Goal: Task Accomplishment & Management: Complete application form

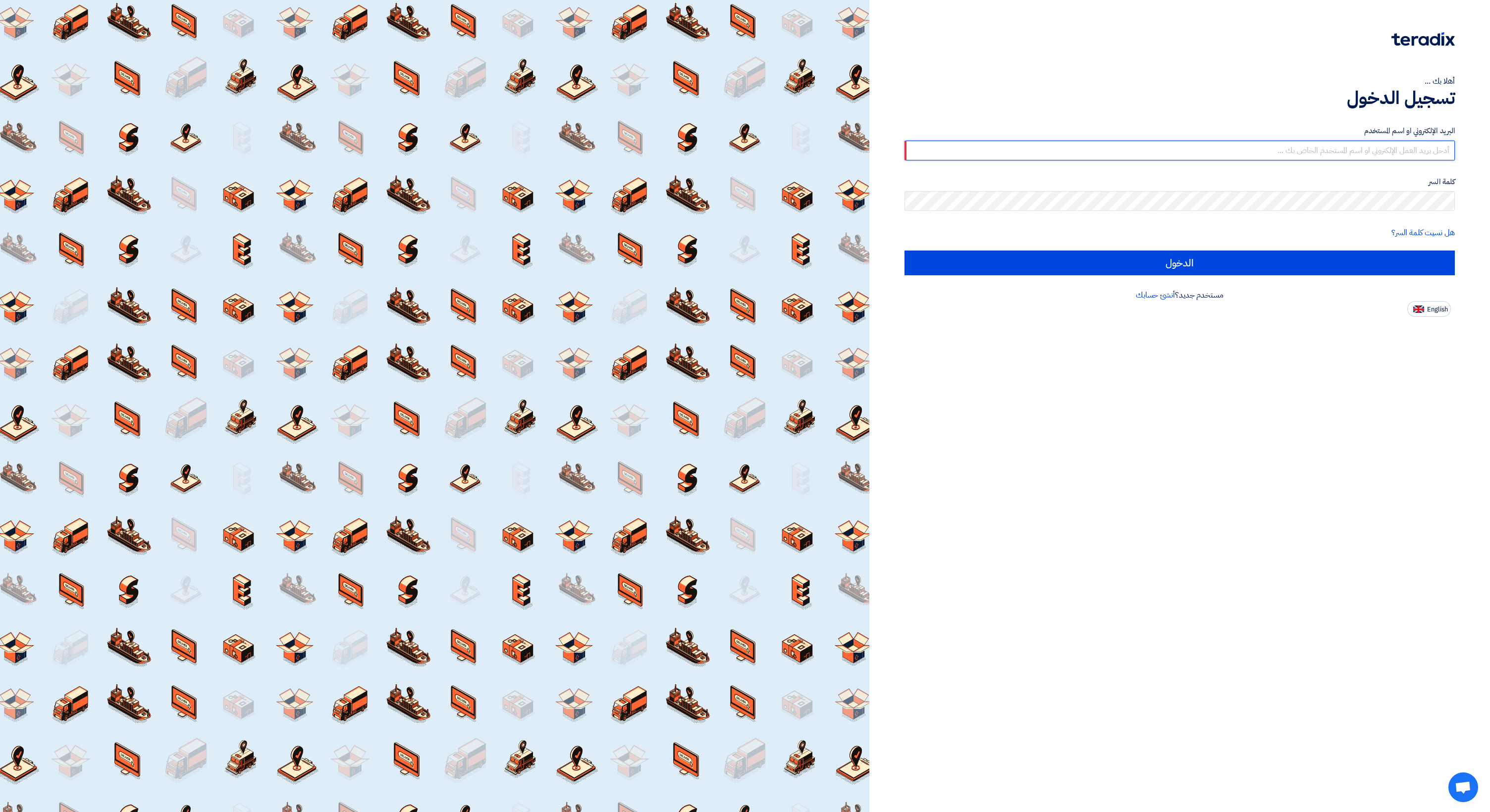
type input "[PERSON_NAME][EMAIL_ADDRESS][DOMAIN_NAME]"
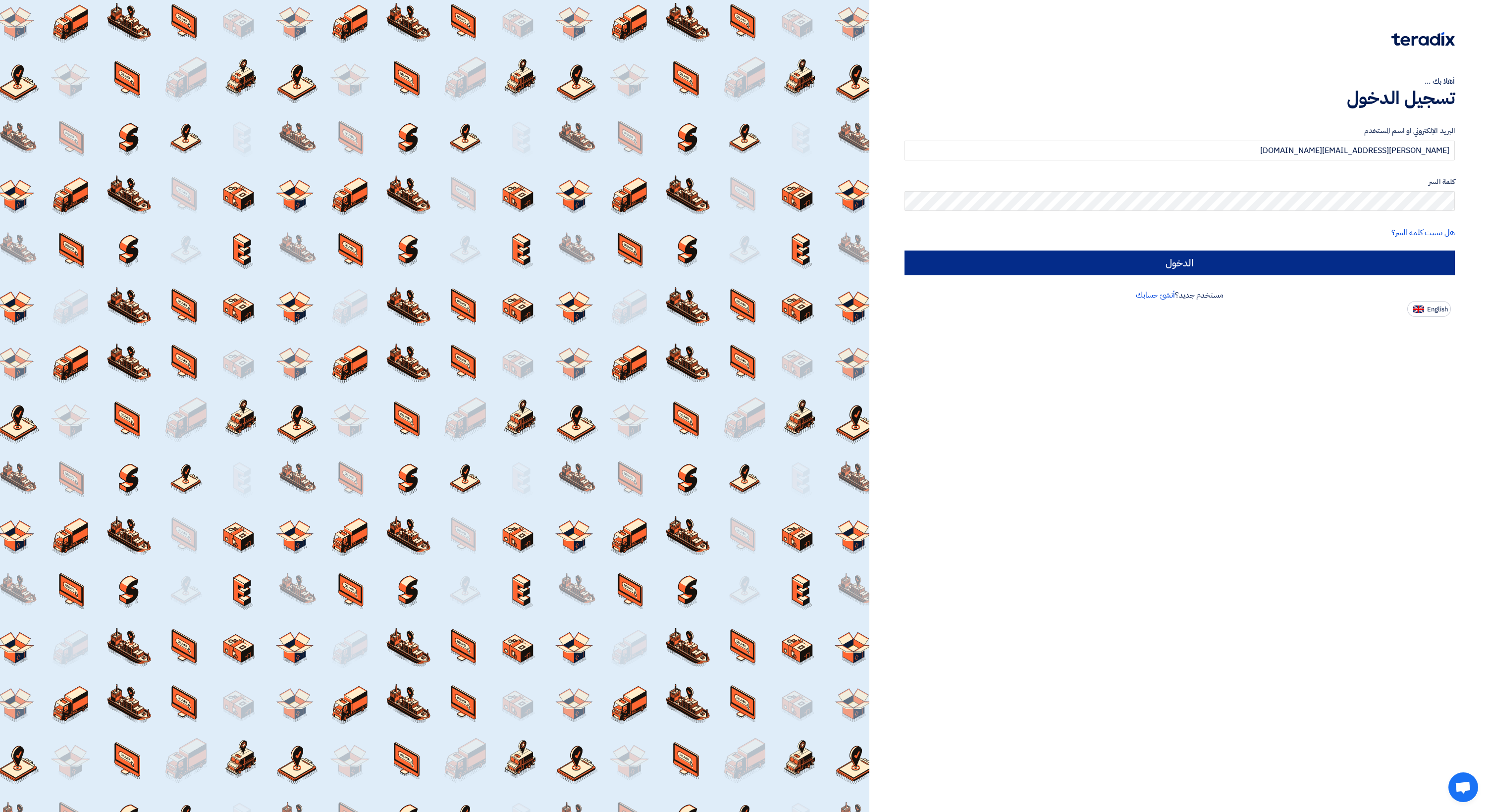
click at [1082, 258] on input "الدخول" at bounding box center [1180, 263] width 551 height 25
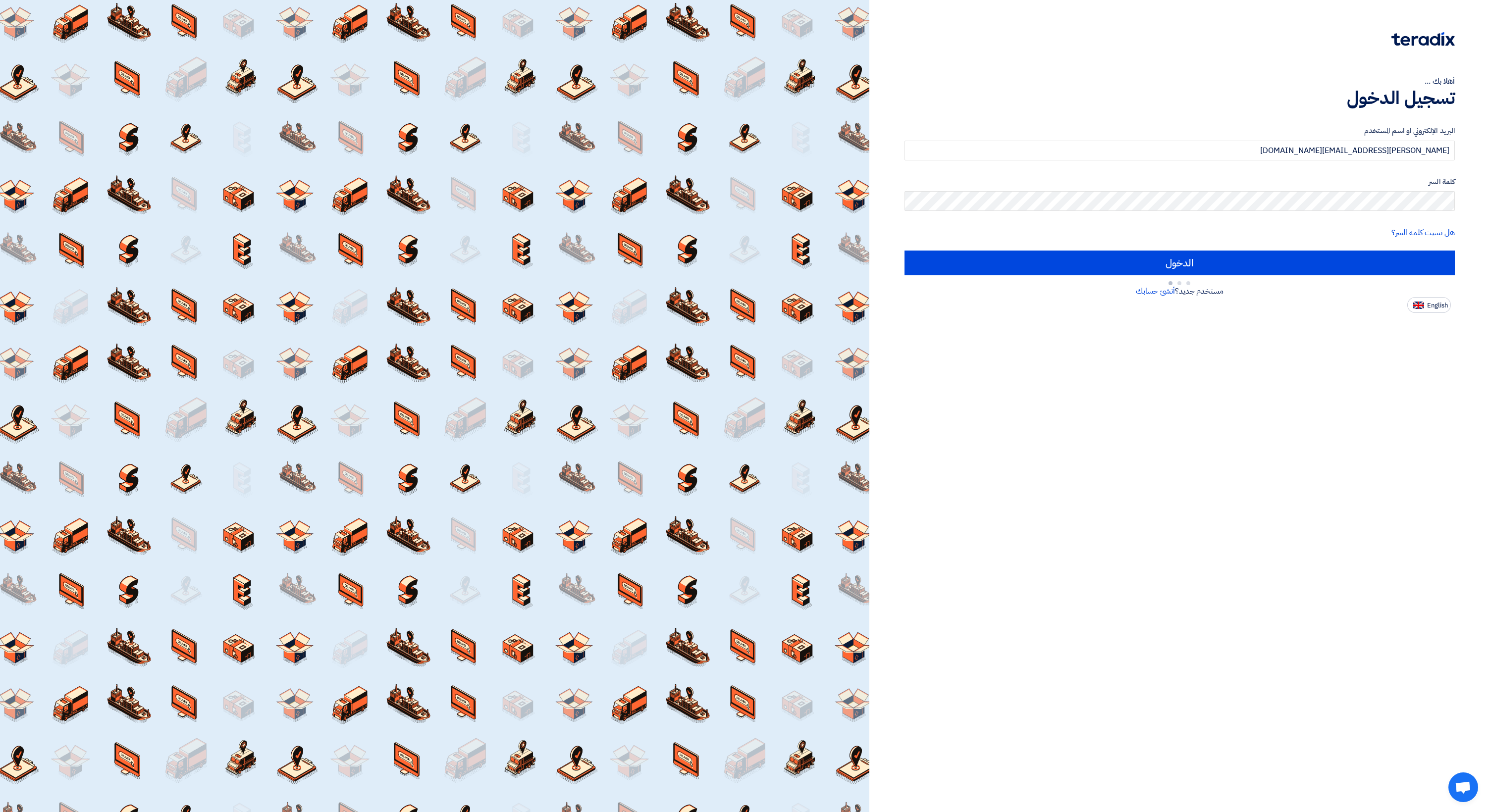
type input "Sign in"
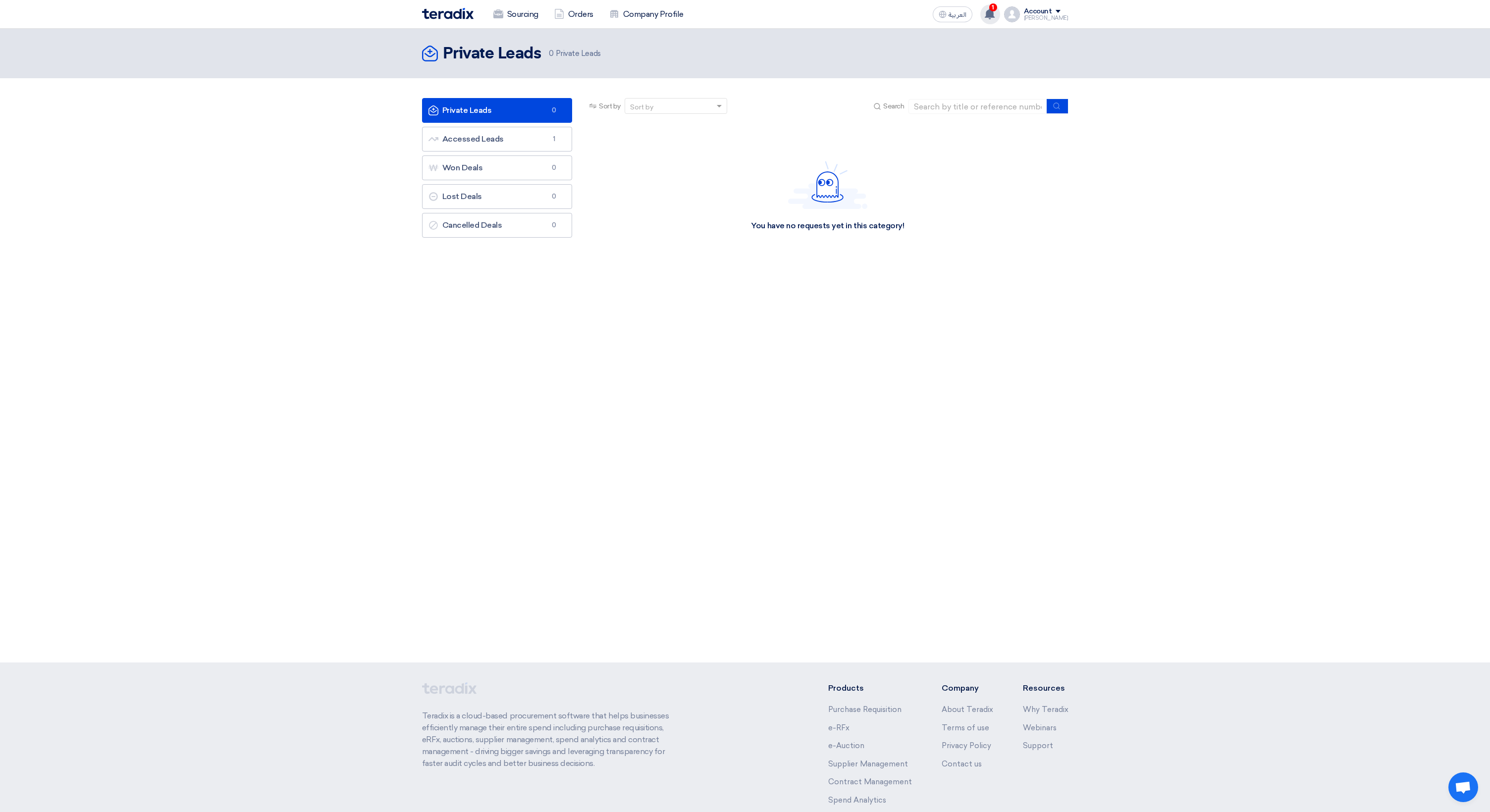
click at [995, 14] on use at bounding box center [990, 13] width 10 height 11
click at [920, 45] on p "Your offer for "Migration of AI-Generated Applications to Azure" request has be…" at bounding box center [926, 43] width 142 height 24
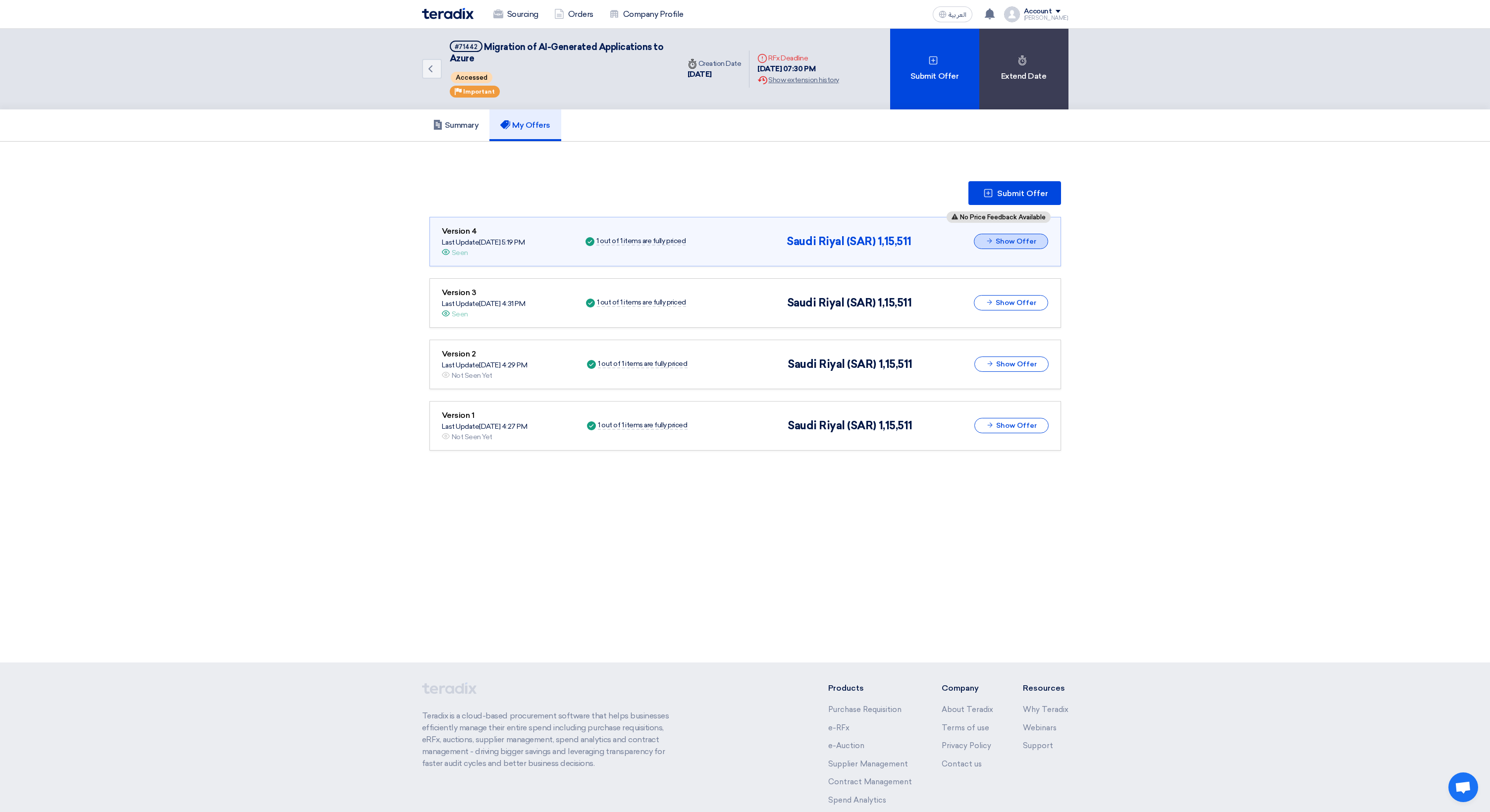
click at [999, 239] on button "Show Offer" at bounding box center [1011, 241] width 74 height 15
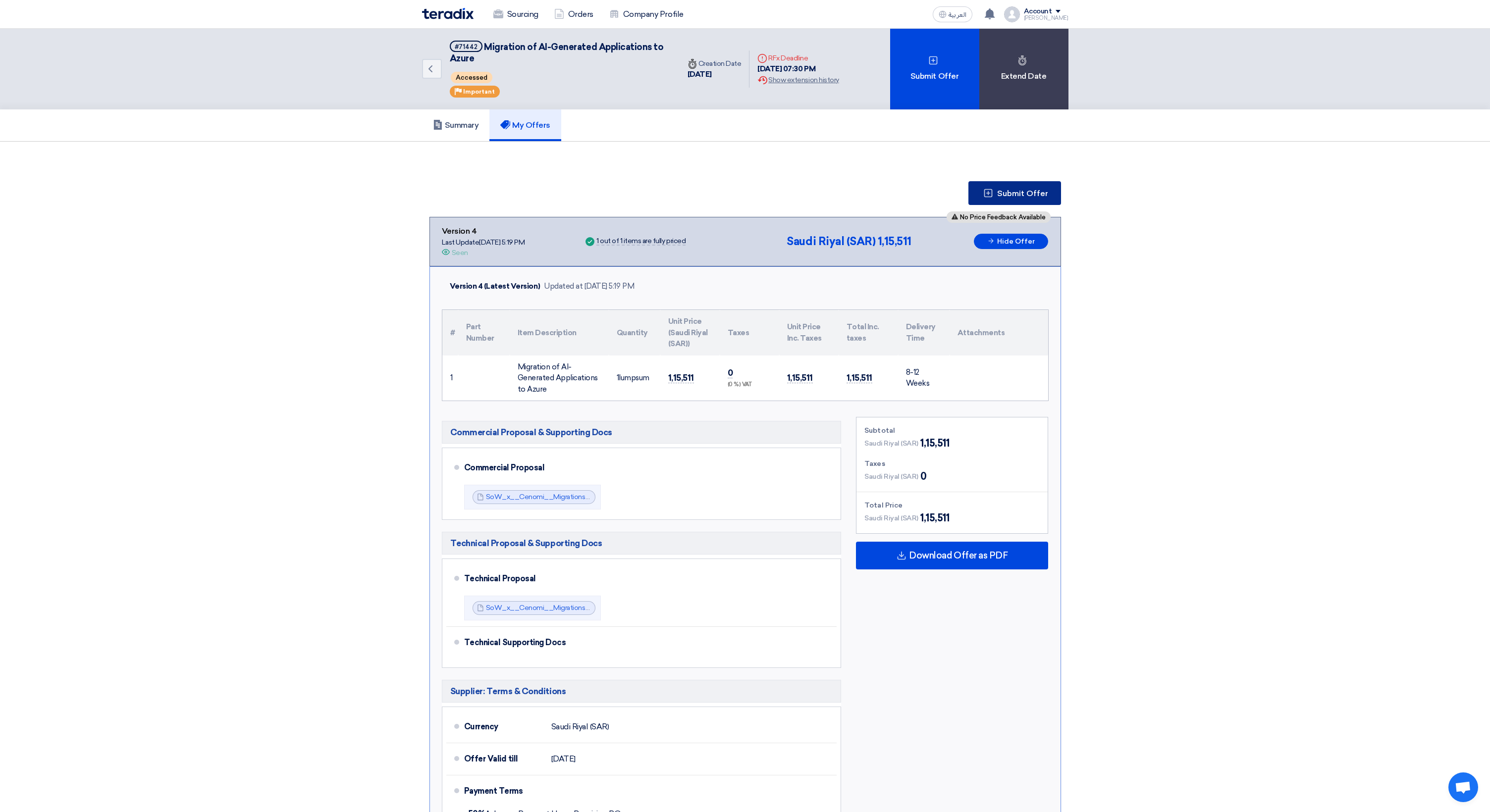
click at [1022, 192] on span "Submit Offer" at bounding box center [1023, 193] width 51 height 8
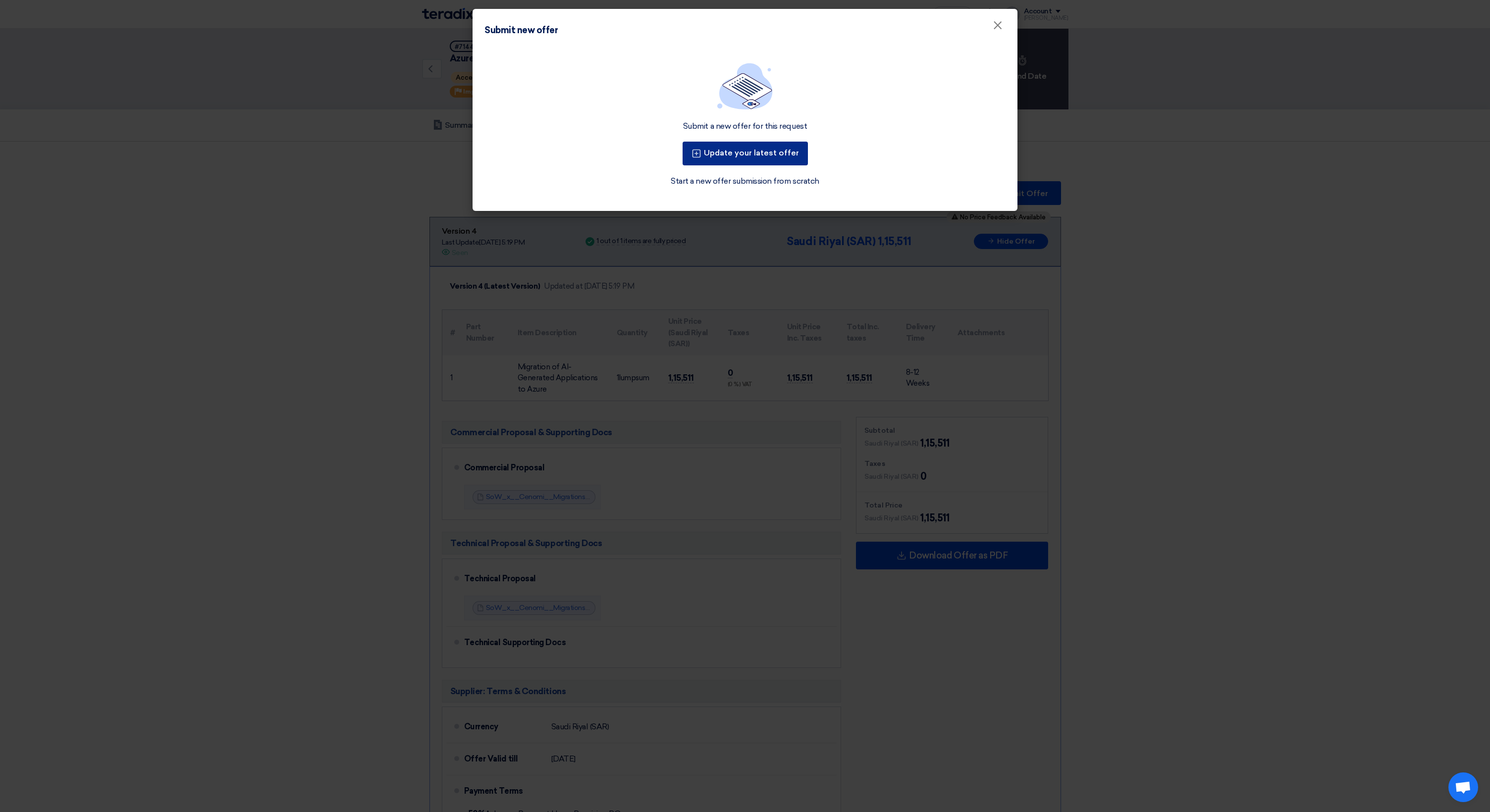
click at [751, 153] on button "Update your latest offer" at bounding box center [745, 153] width 125 height 24
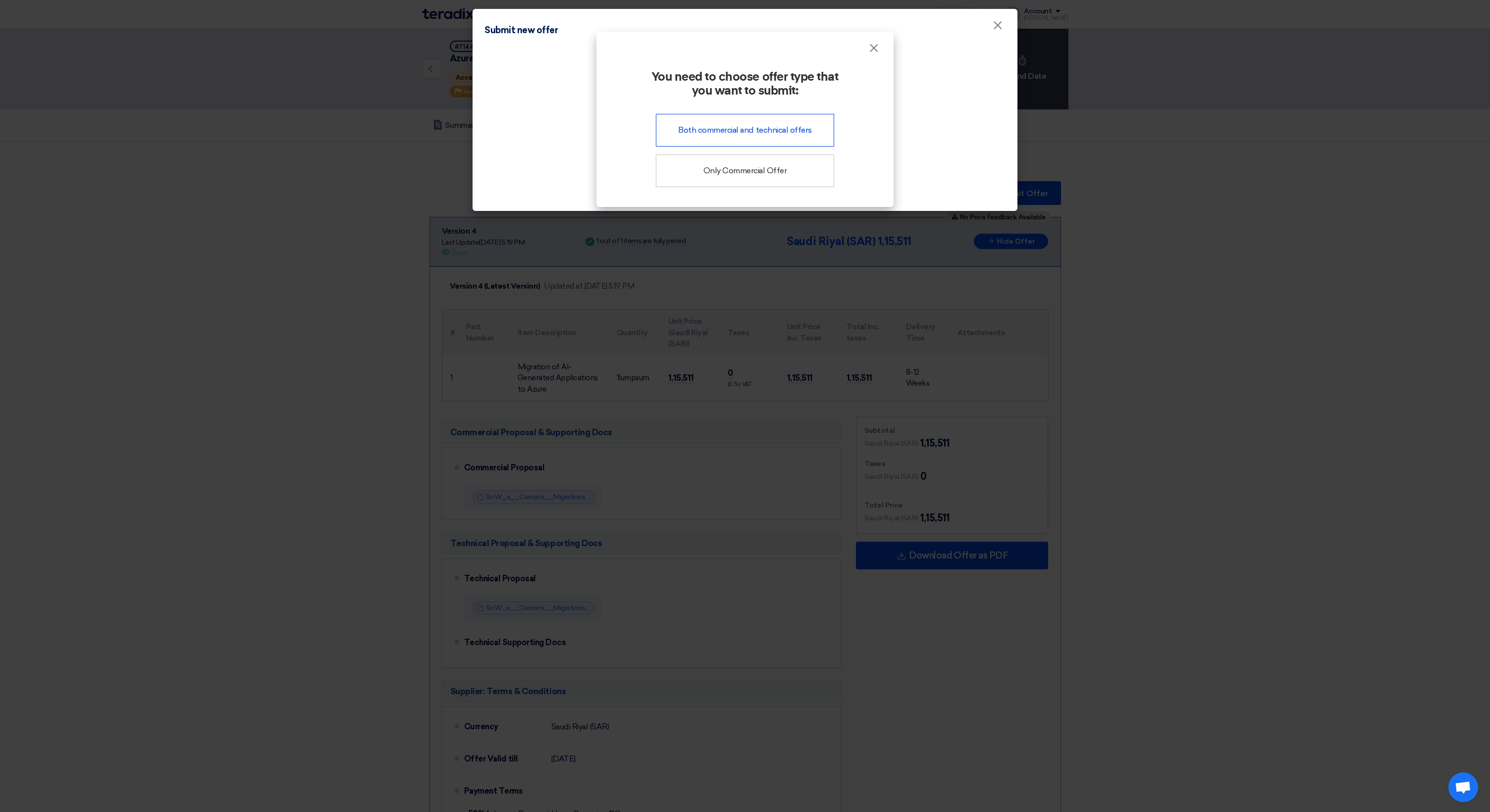
click at [715, 135] on div "Both commercial and technical offers" at bounding box center [745, 130] width 178 height 33
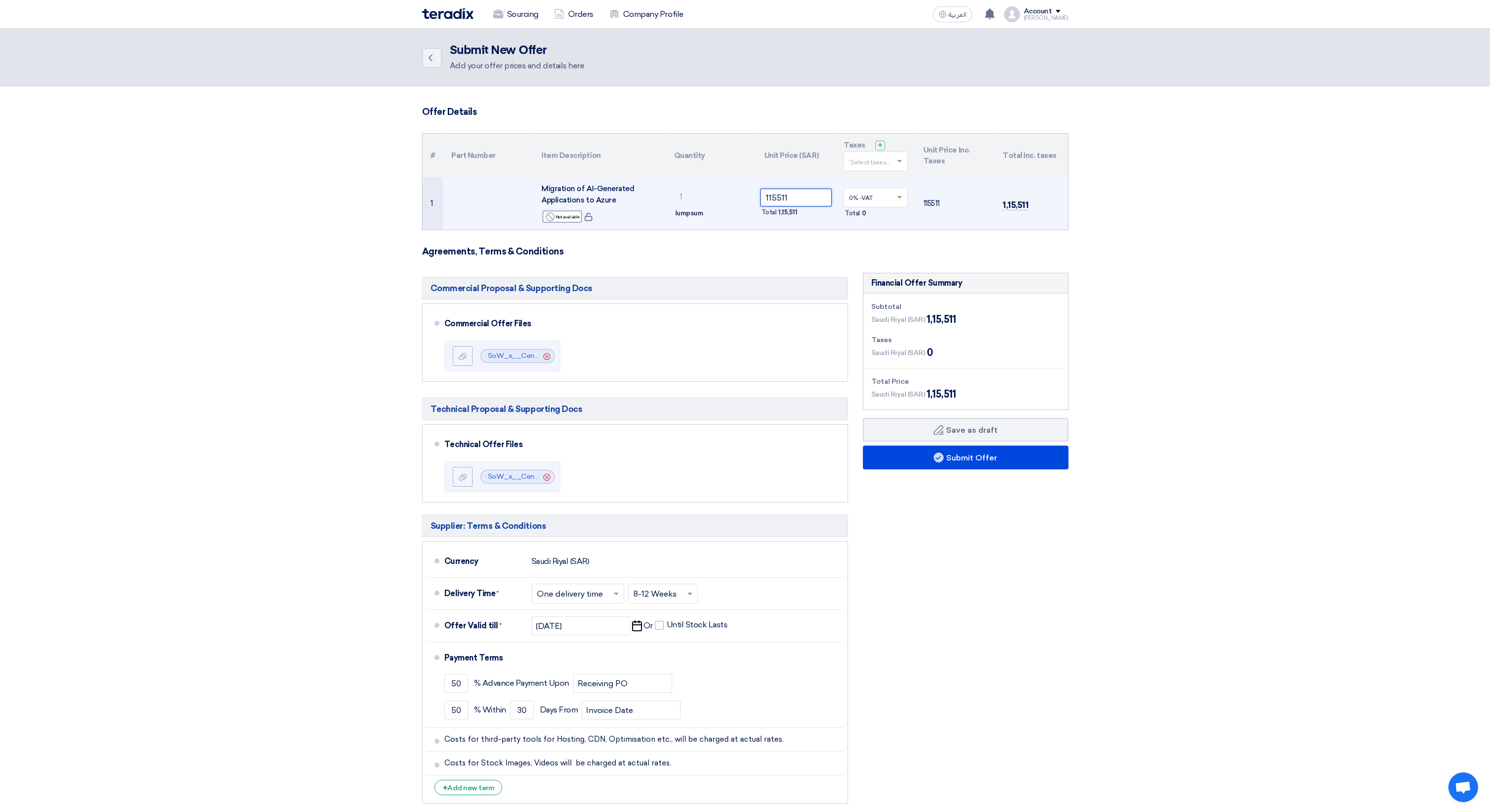
click at [793, 197] on input "115511" at bounding box center [796, 198] width 72 height 18
paste input "21890"
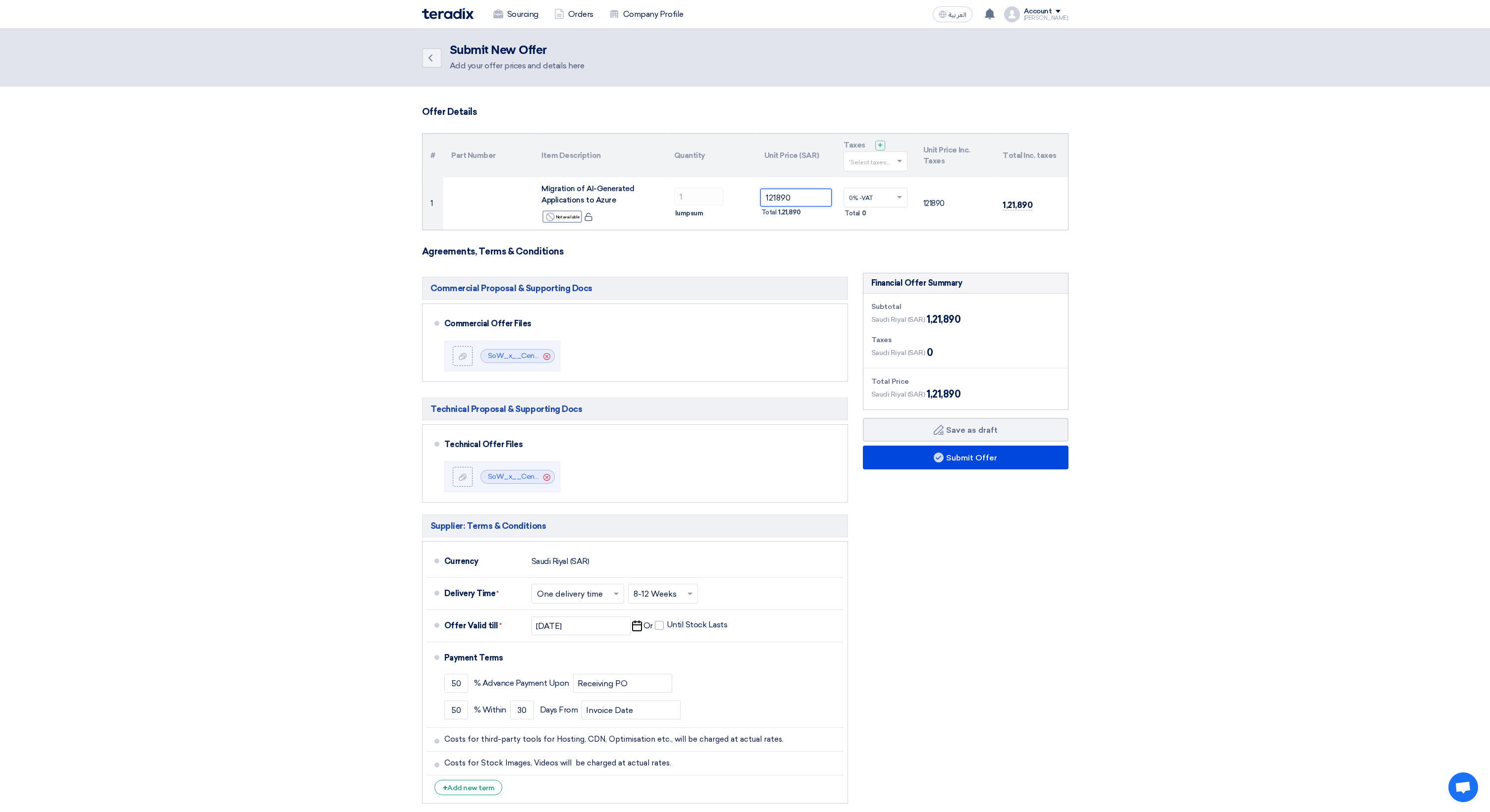
type input "121890"
click at [785, 236] on form "Offer Details # Part Number Item Description Quantity Unit Price (SAR) Taxes + …" at bounding box center [745, 458] width 646 height 702
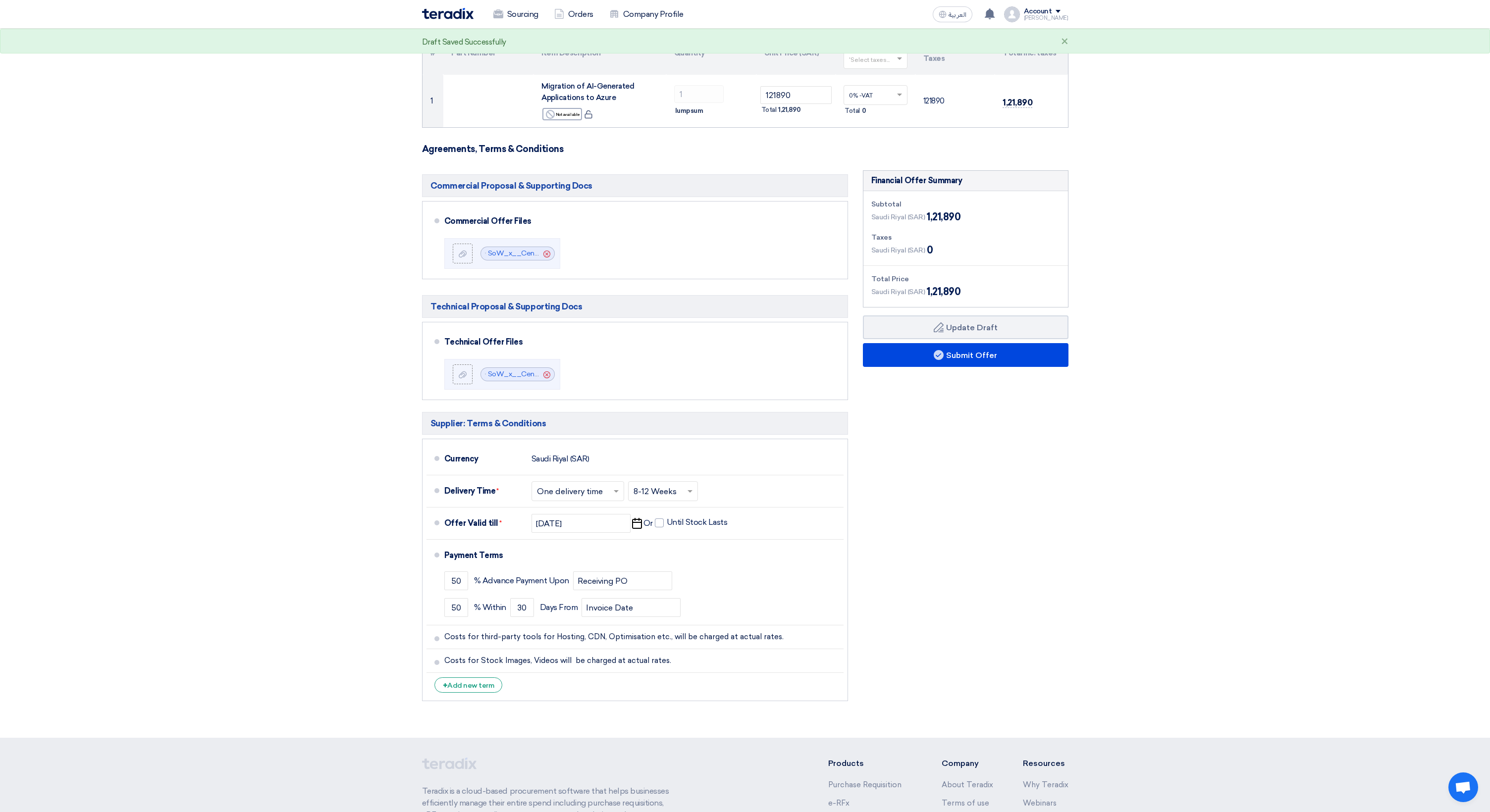
scroll to position [104, 0]
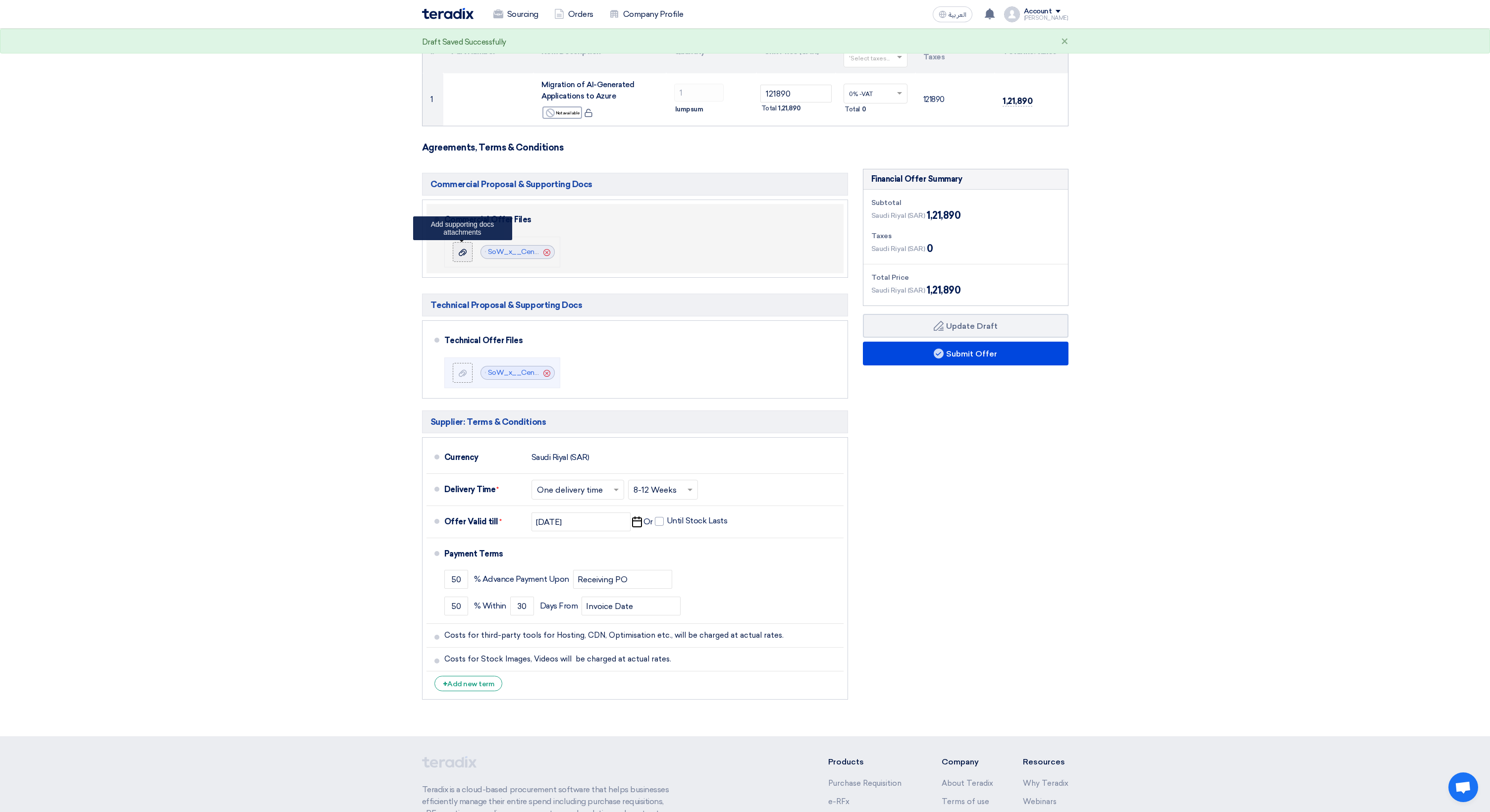
click at [464, 250] on icon at bounding box center [462, 252] width 8 height 8
click at [0, 0] on input "file" at bounding box center [0, 0] width 0 height 0
click at [546, 250] on icon "Cancel" at bounding box center [547, 252] width 7 height 7
click at [462, 250] on icon at bounding box center [462, 252] width 8 height 8
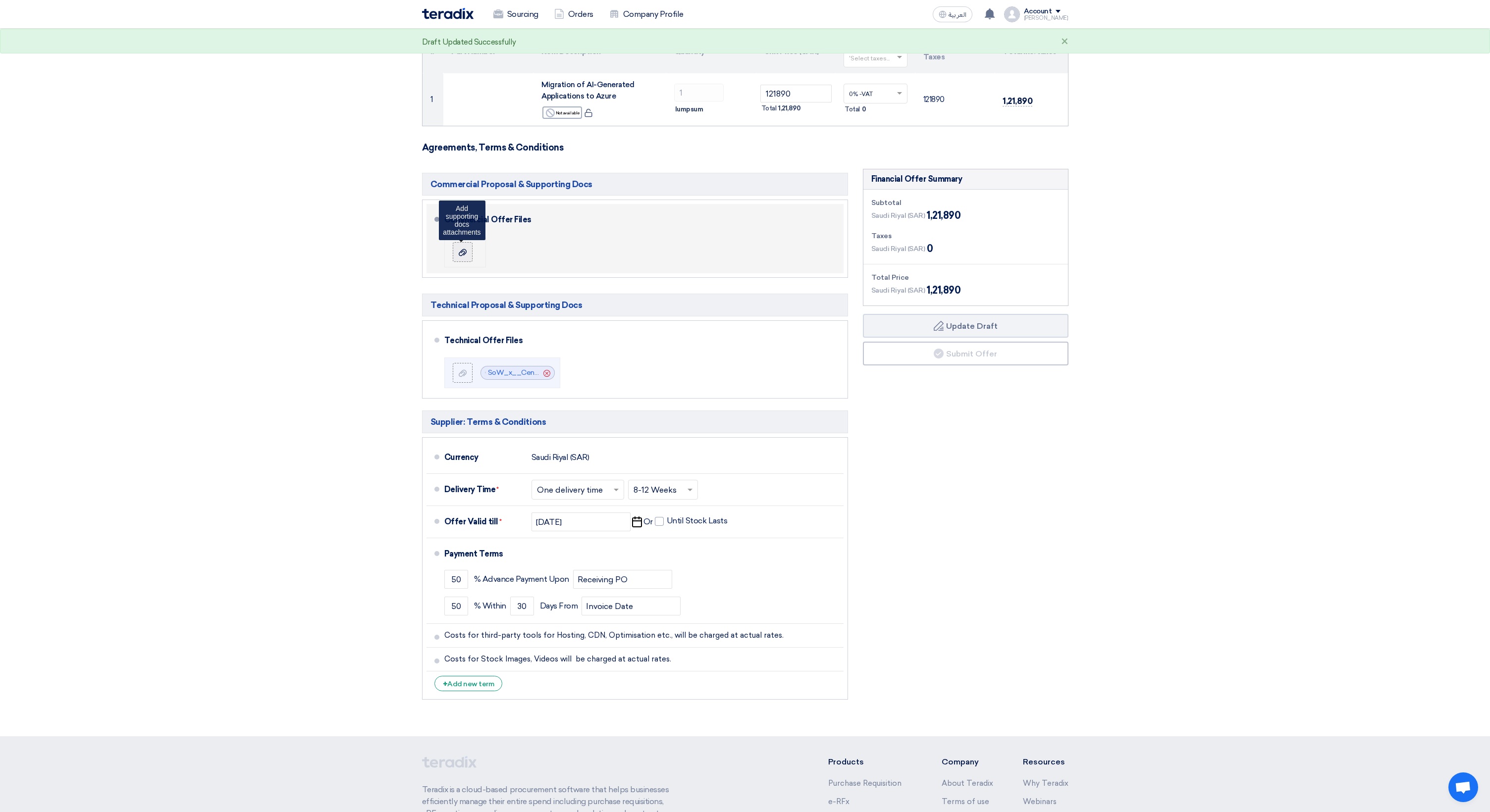
click at [0, 0] on input "file" at bounding box center [0, 0] width 0 height 0
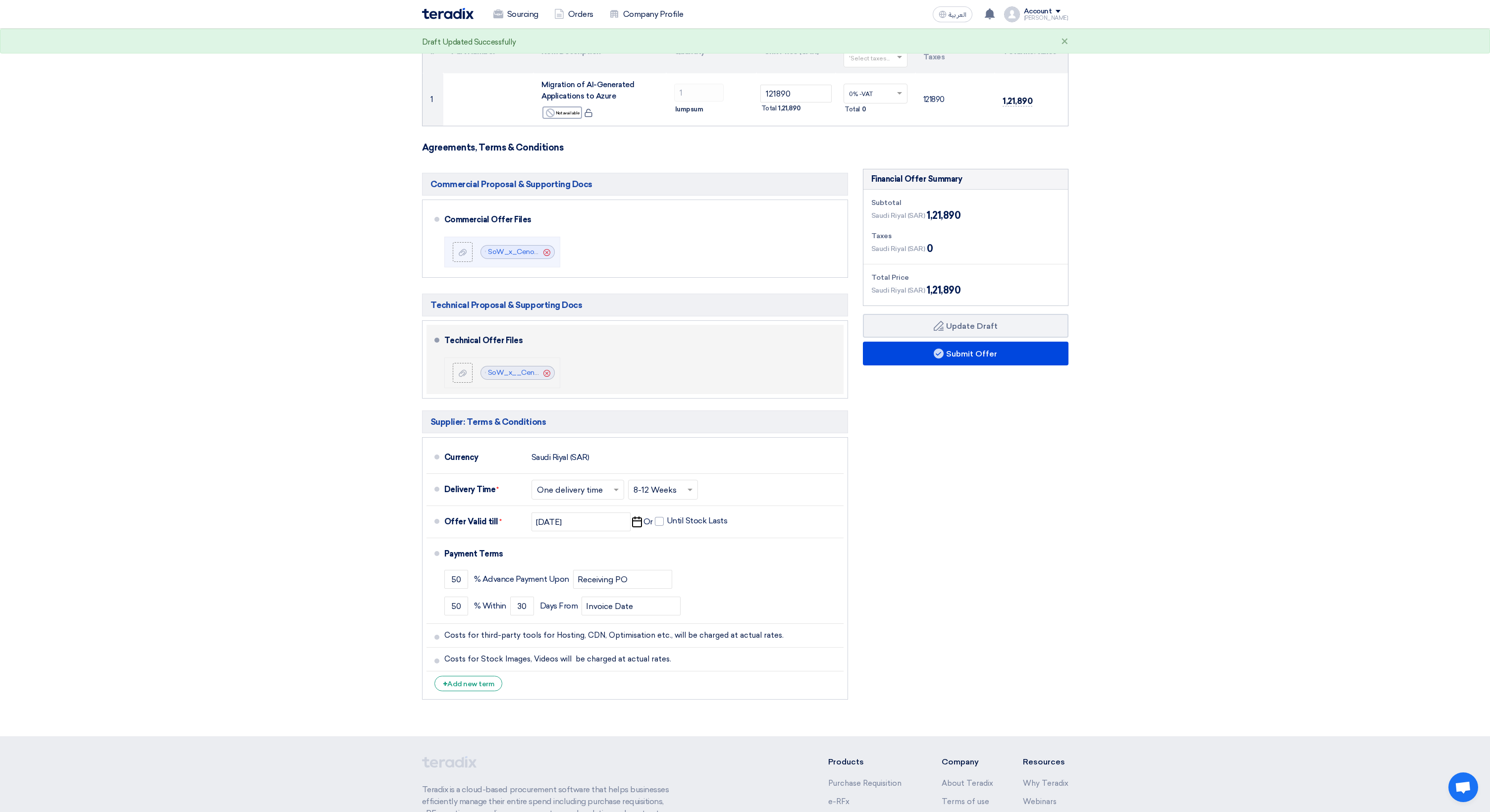
click at [549, 373] on icon "Cancel" at bounding box center [547, 373] width 7 height 7
click at [464, 375] on use at bounding box center [462, 373] width 8 height 7
click at [0, 0] on input "file" at bounding box center [0, 0] width 0 height 0
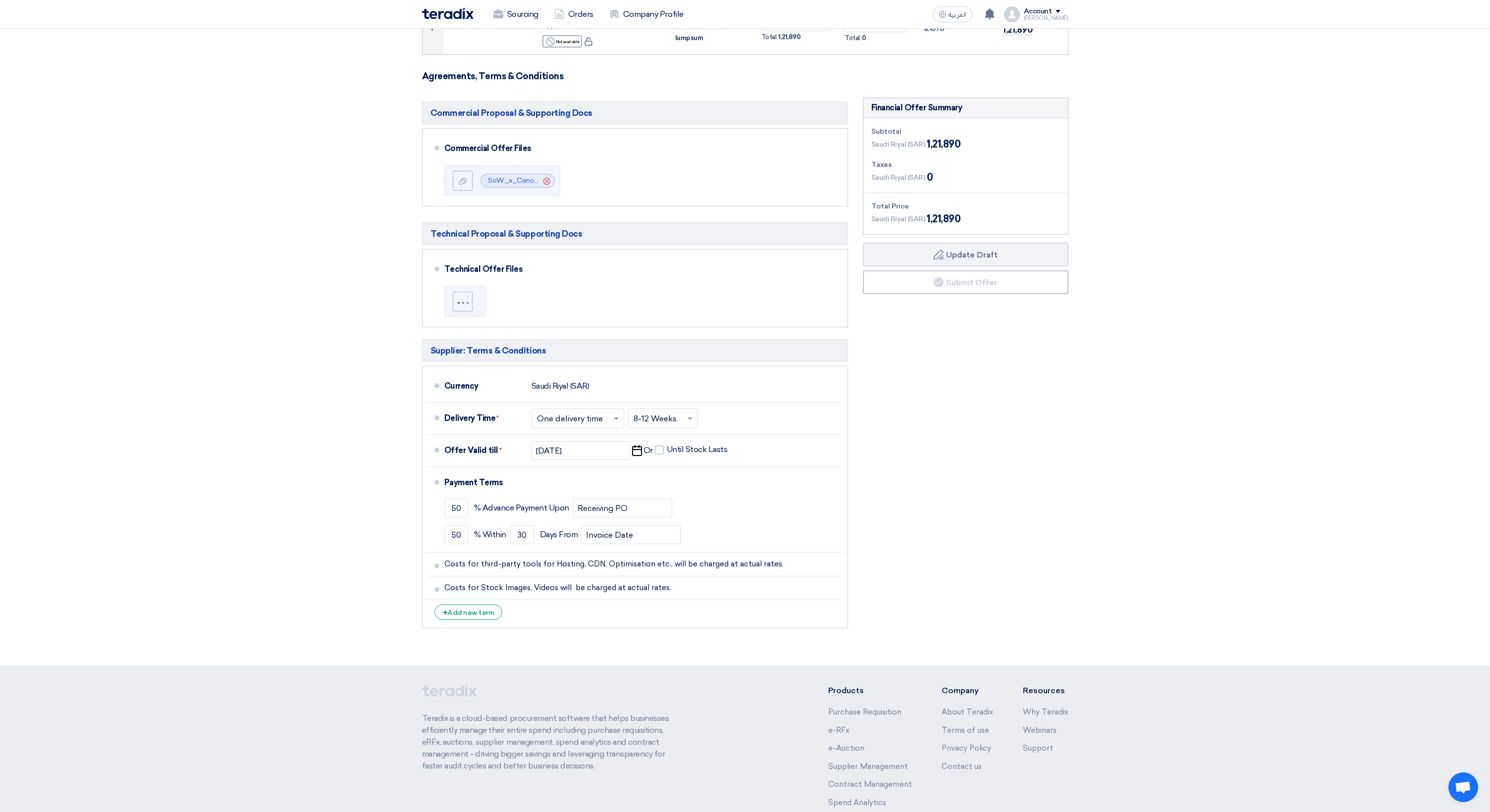
scroll to position [177, 0]
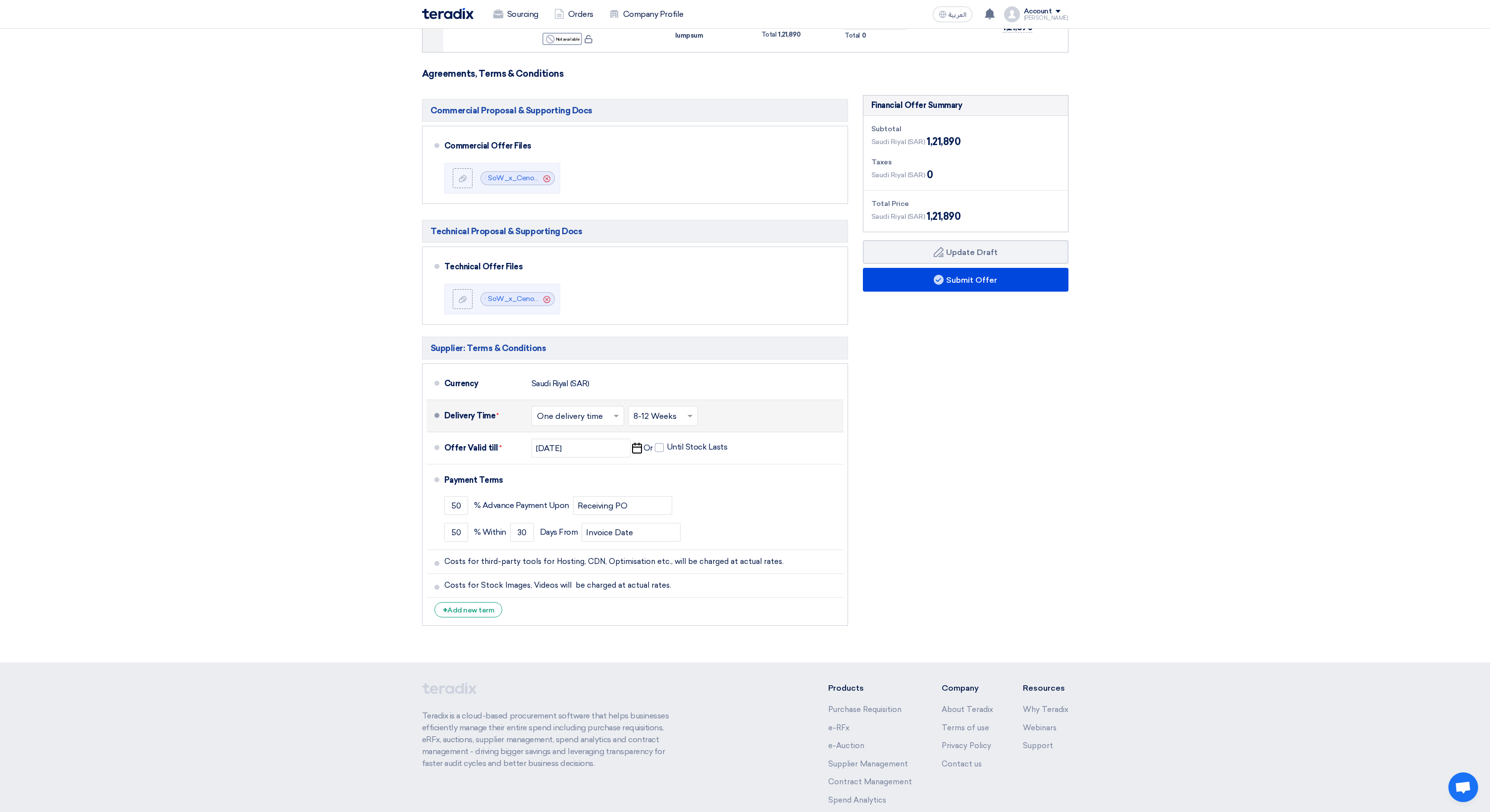
click at [687, 413] on span at bounding box center [691, 416] width 12 height 10
click at [657, 503] on span "3-4 Months" at bounding box center [656, 506] width 45 height 10
click at [942, 454] on div "Financial Offer Summary Subtotal [GEOGRAPHIC_DATA] (SAR) 1,21,890 Taxes Draft" at bounding box center [966, 363] width 220 height 536
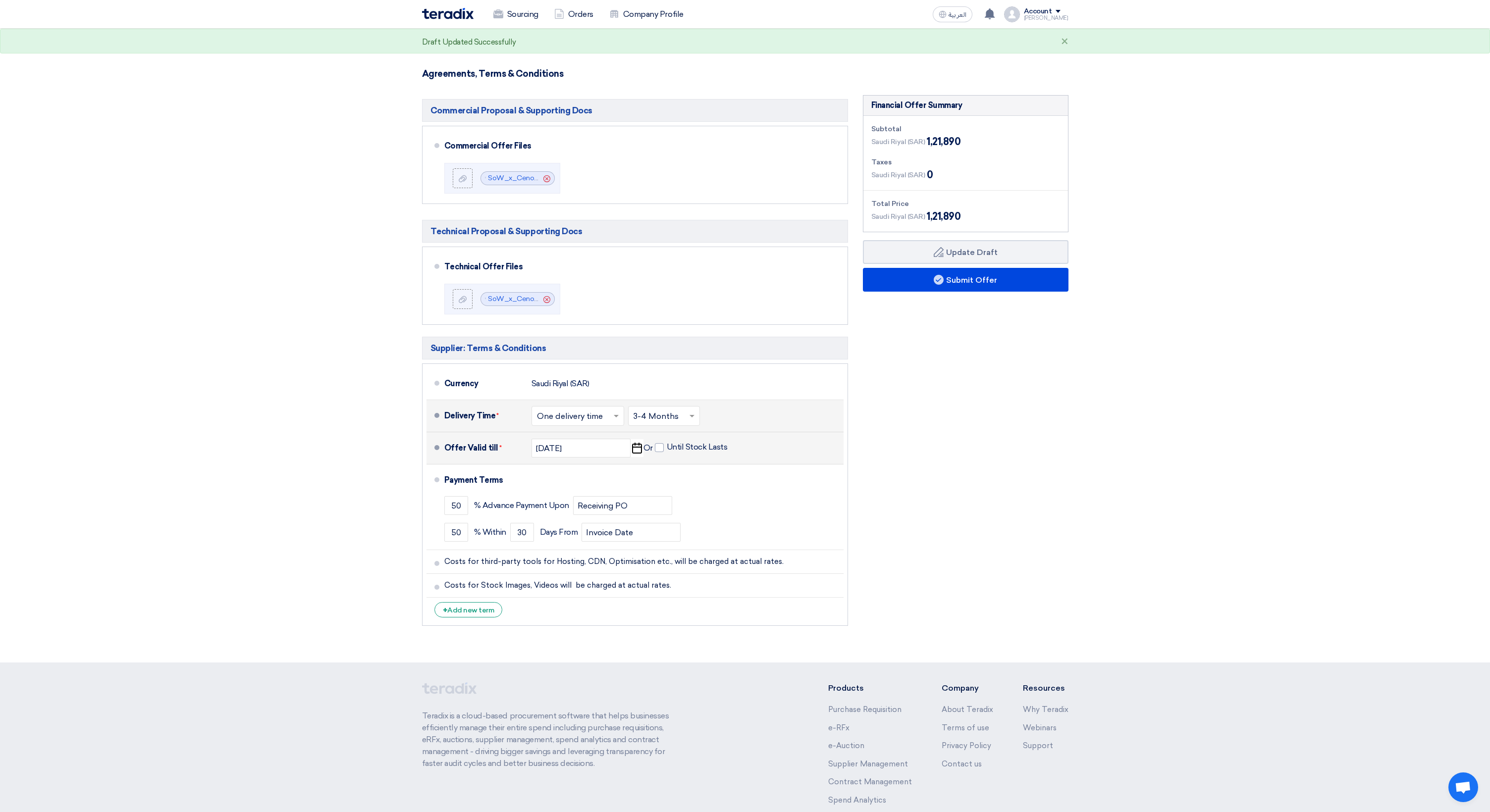
click at [638, 450] on icon "Pick a date" at bounding box center [637, 448] width 13 height 18
select select "10"
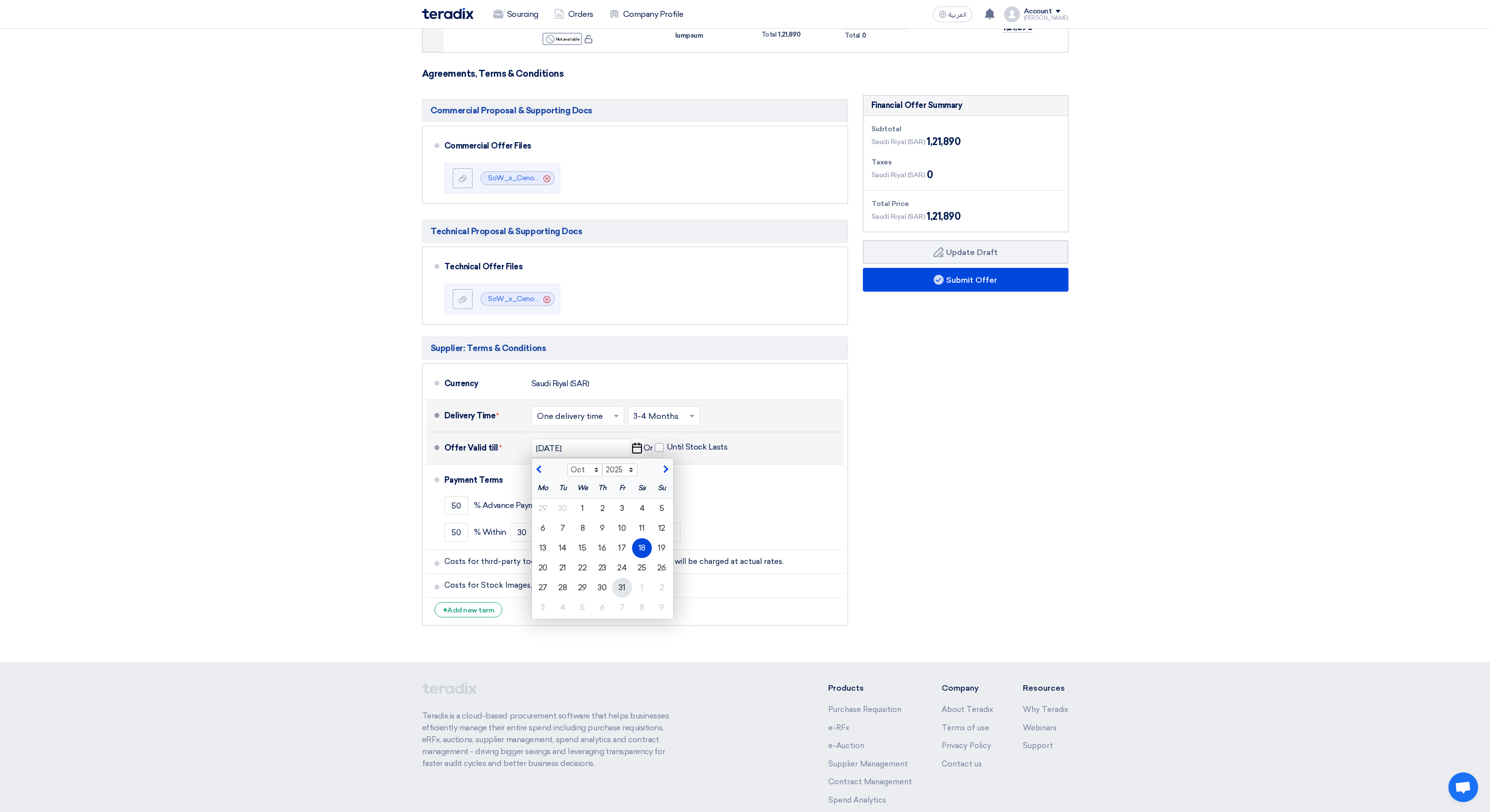
click at [620, 587] on div "31" at bounding box center [622, 587] width 20 height 20
type input "[DATE]"
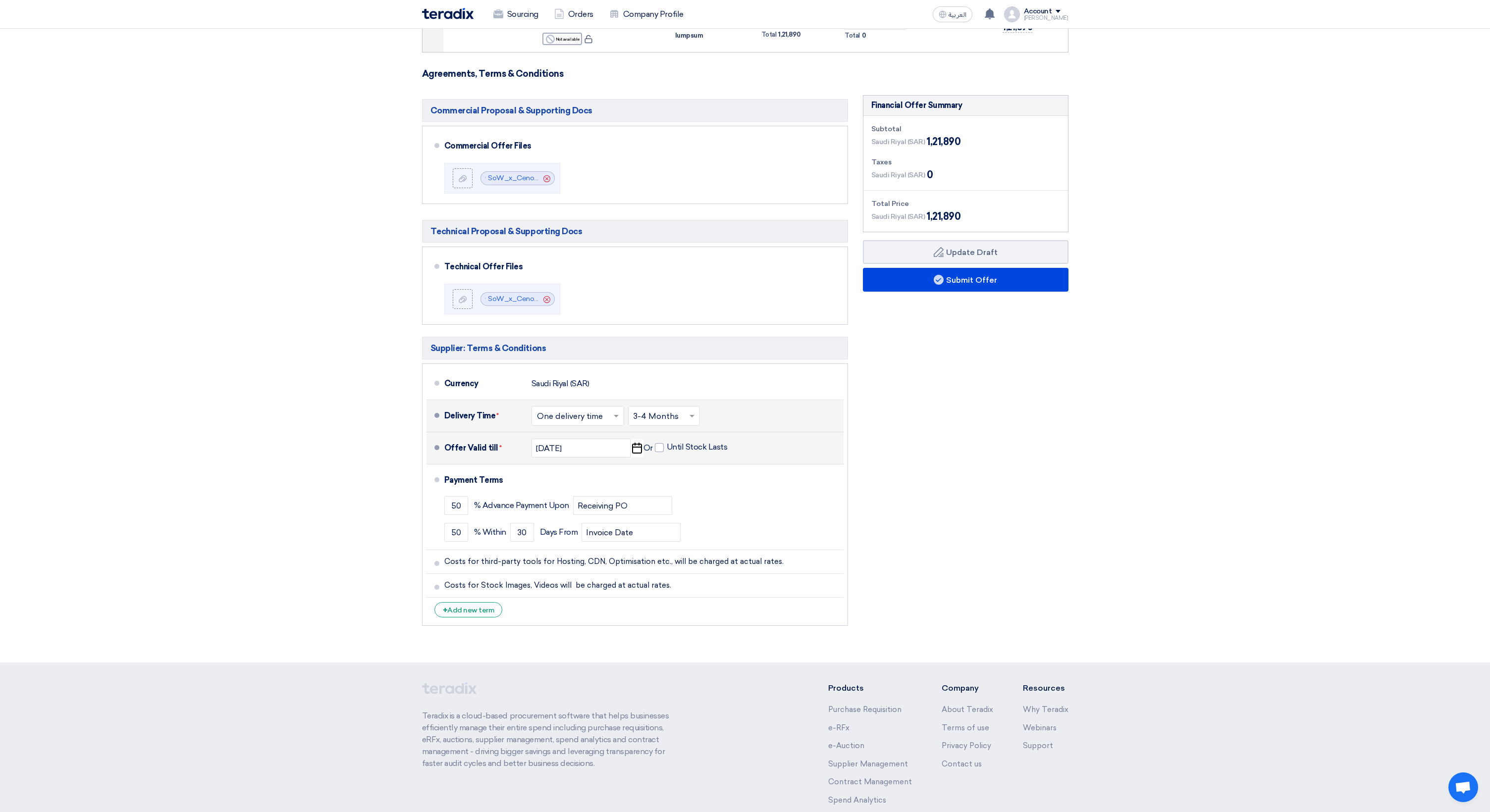
click at [937, 525] on div "Financial Offer Summary Subtotal [GEOGRAPHIC_DATA] (SAR) 1,21,890 Taxes Draft" at bounding box center [966, 363] width 220 height 536
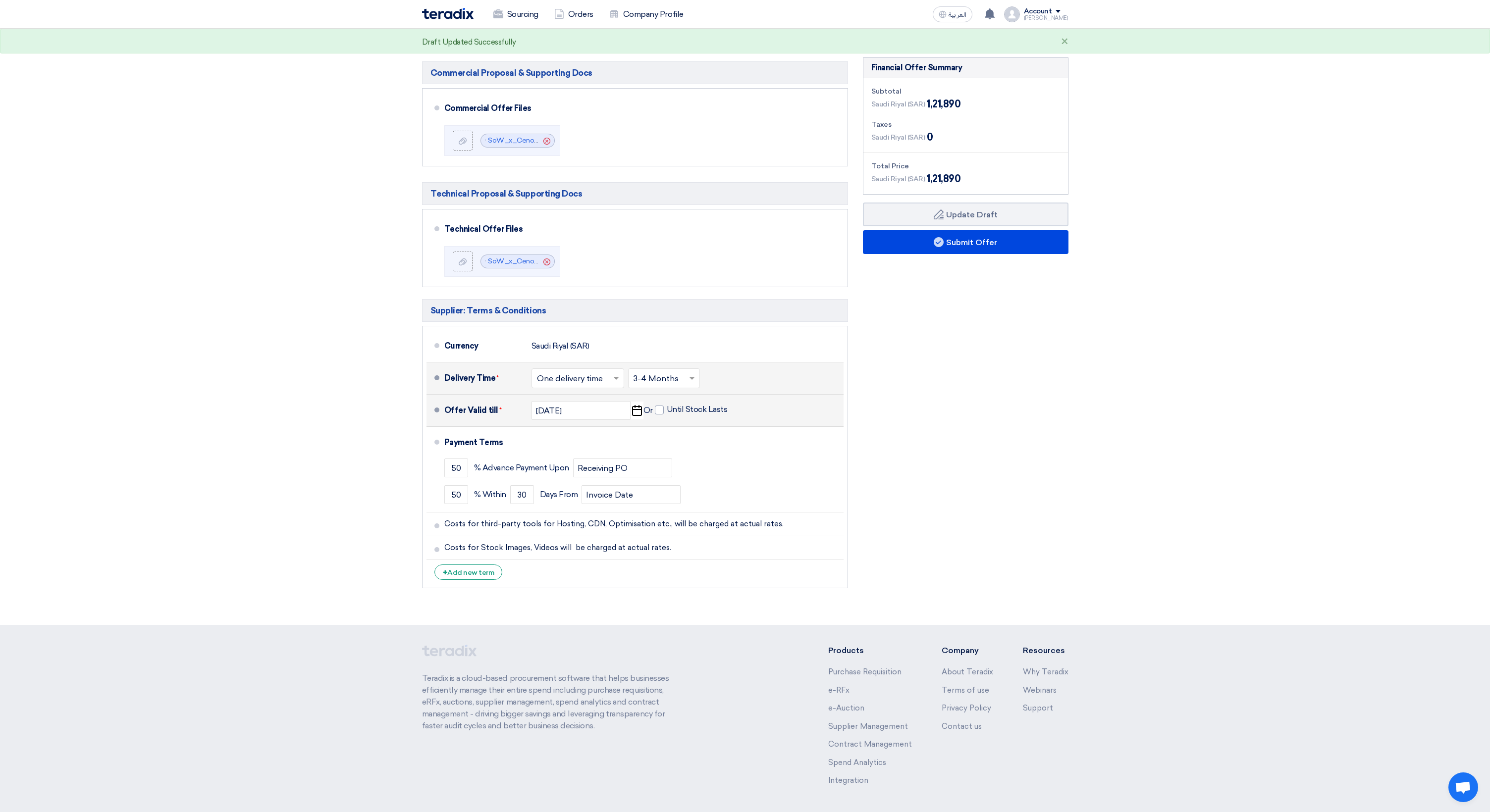
scroll to position [225, 0]
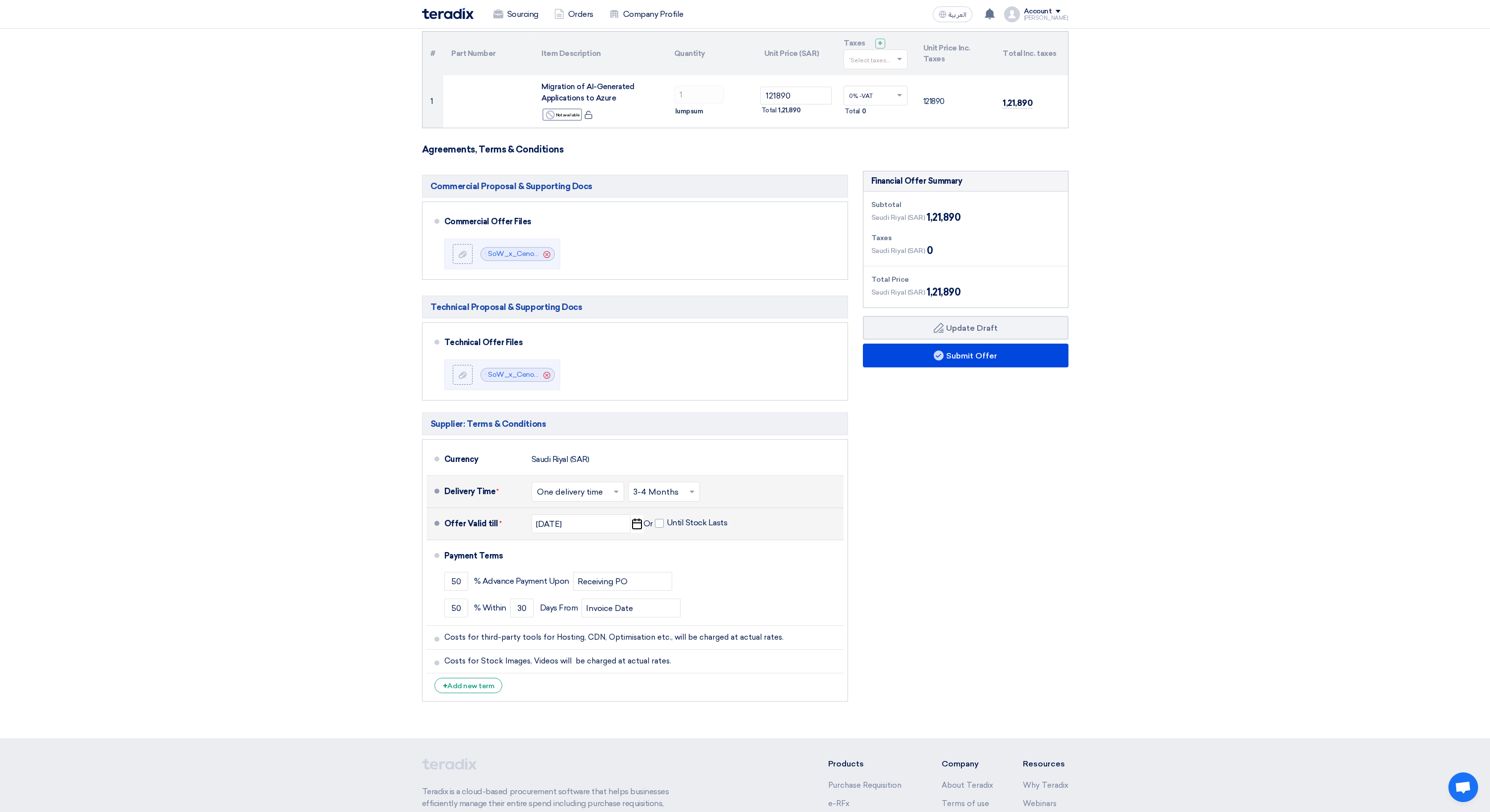
click at [918, 553] on div "Financial Offer Summary Subtotal [GEOGRAPHIC_DATA] (SAR) 1,21,890 Taxes Draft" at bounding box center [966, 439] width 220 height 536
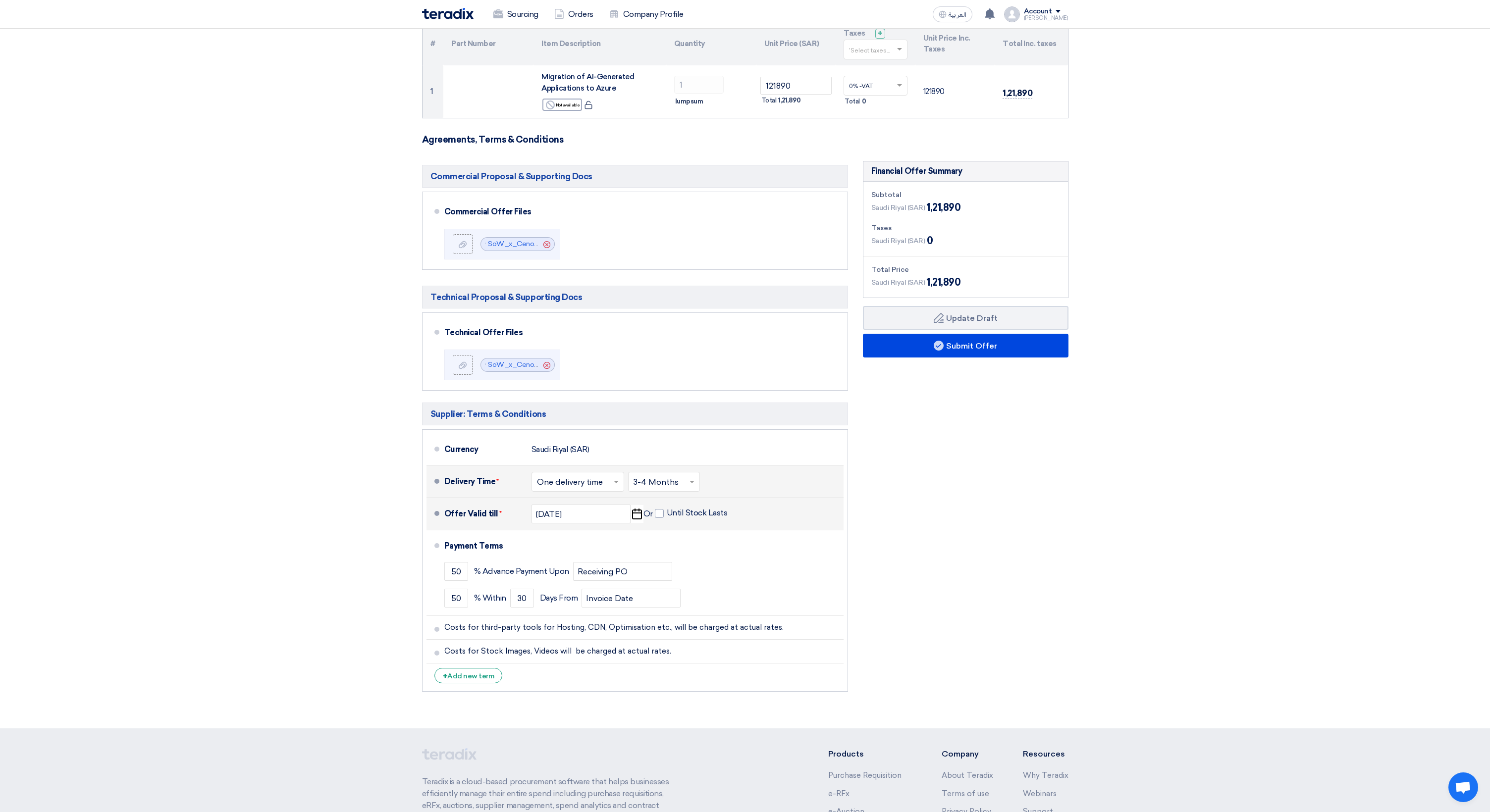
scroll to position [107, 0]
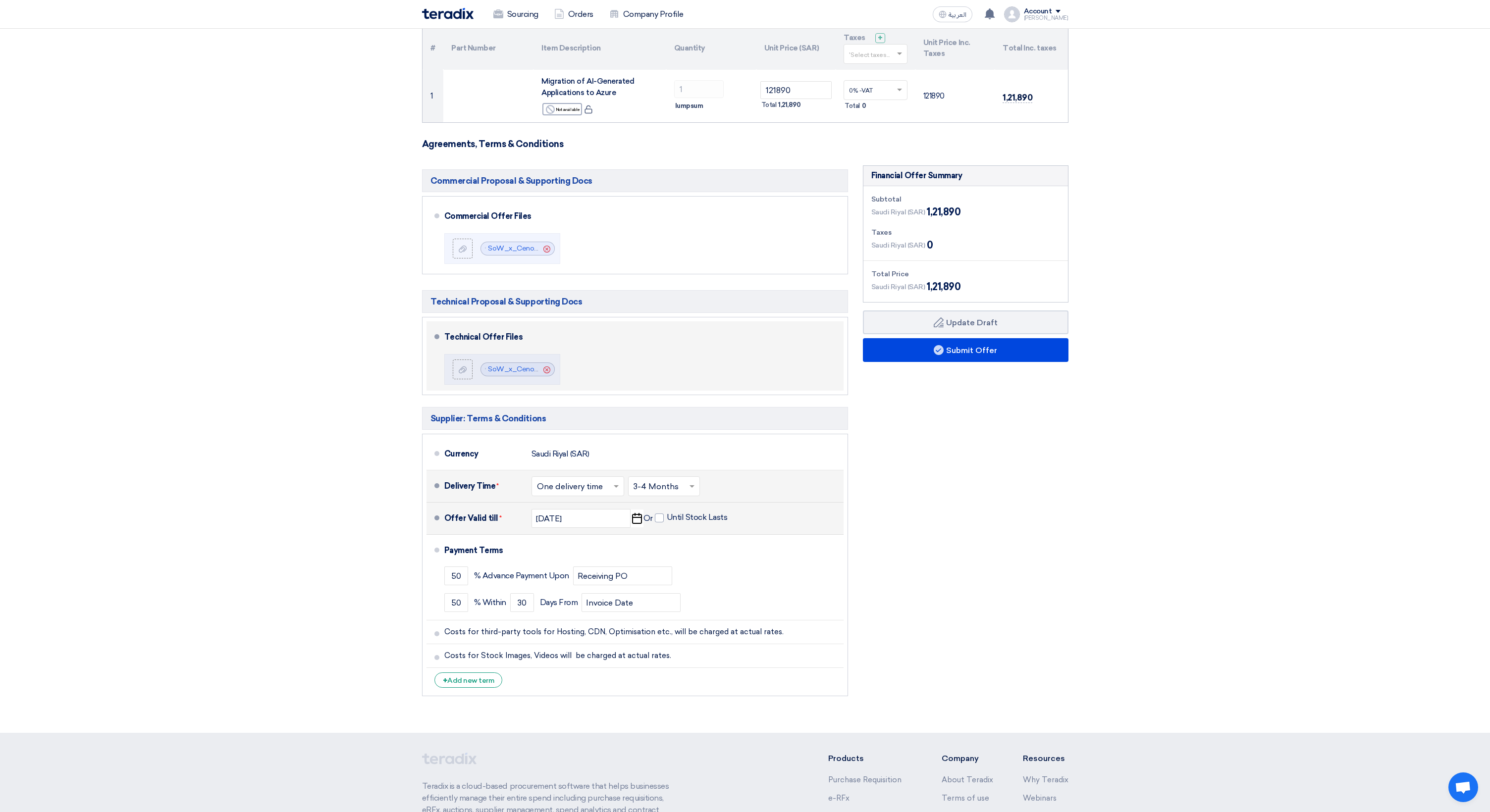
click at [660, 339] on div "Technical Offer Files" at bounding box center [638, 337] width 388 height 24
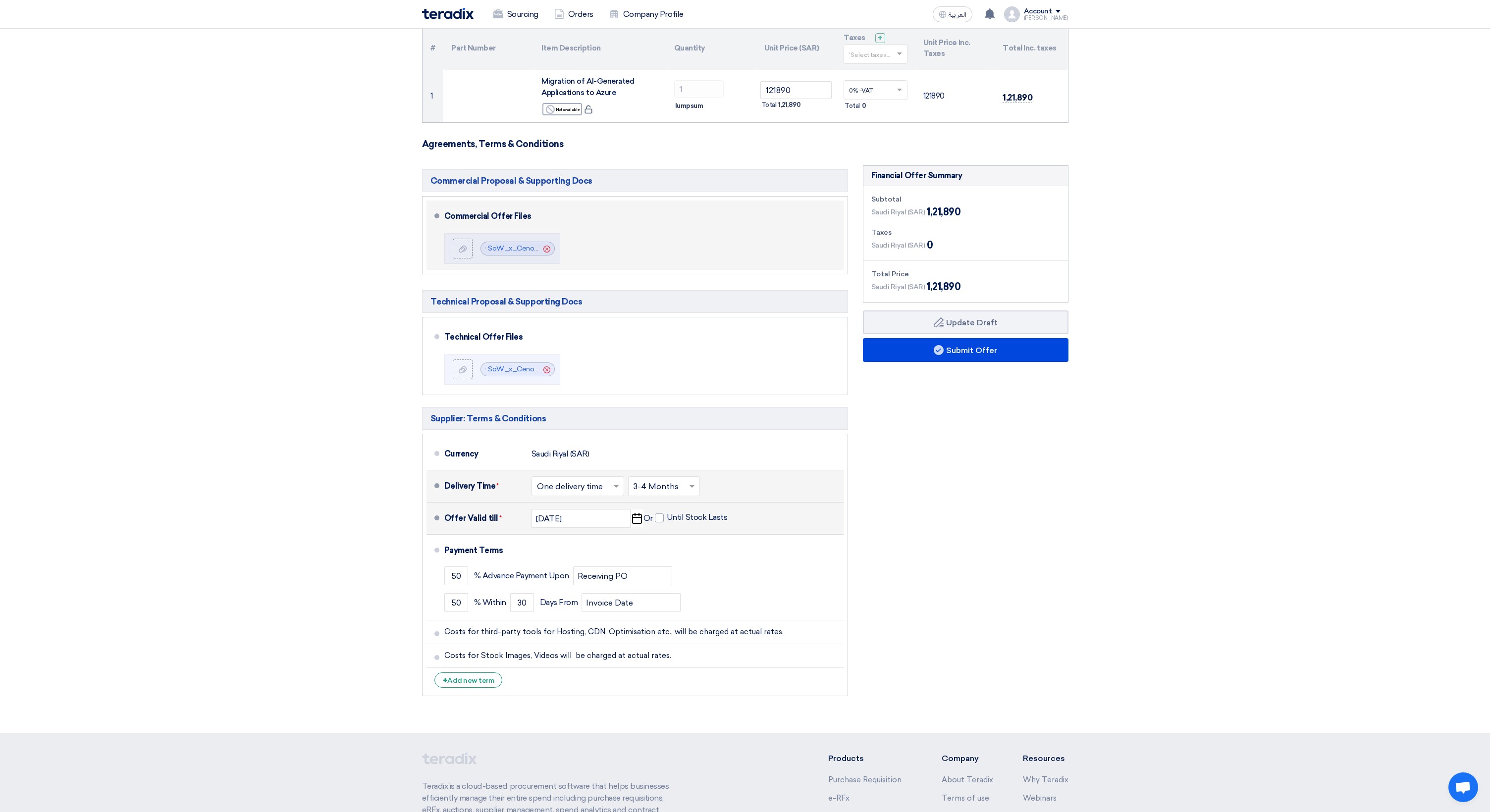
click at [720, 262] on div "Commercial Offer Files File SoW_x_Cenomi__Migrations_of_Apps__Commercial_Propos…" at bounding box center [642, 235] width 395 height 61
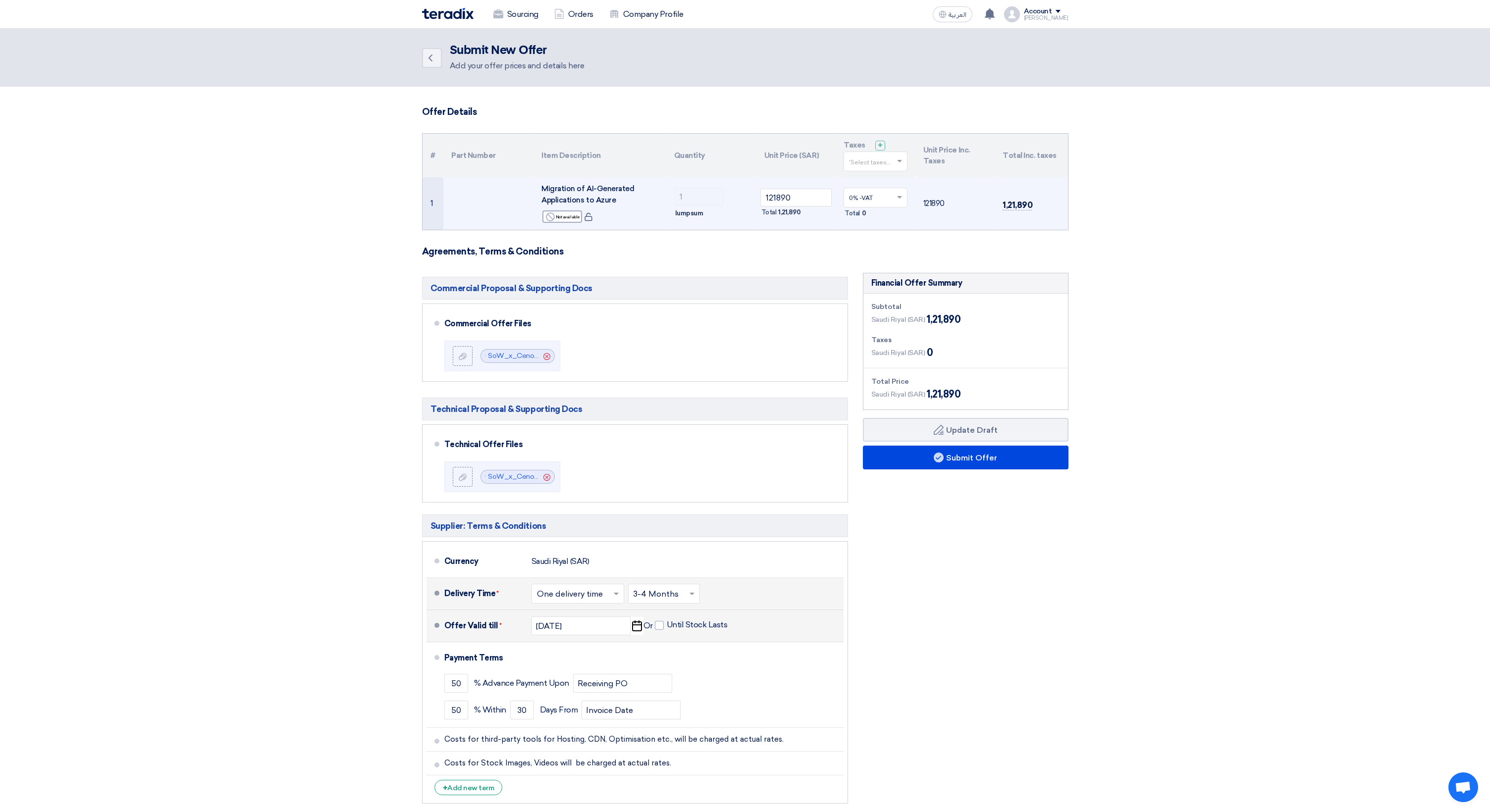
scroll to position [0, 0]
click at [466, 206] on td at bounding box center [488, 204] width 90 height 52
click at [432, 206] on td "1" at bounding box center [433, 204] width 21 height 52
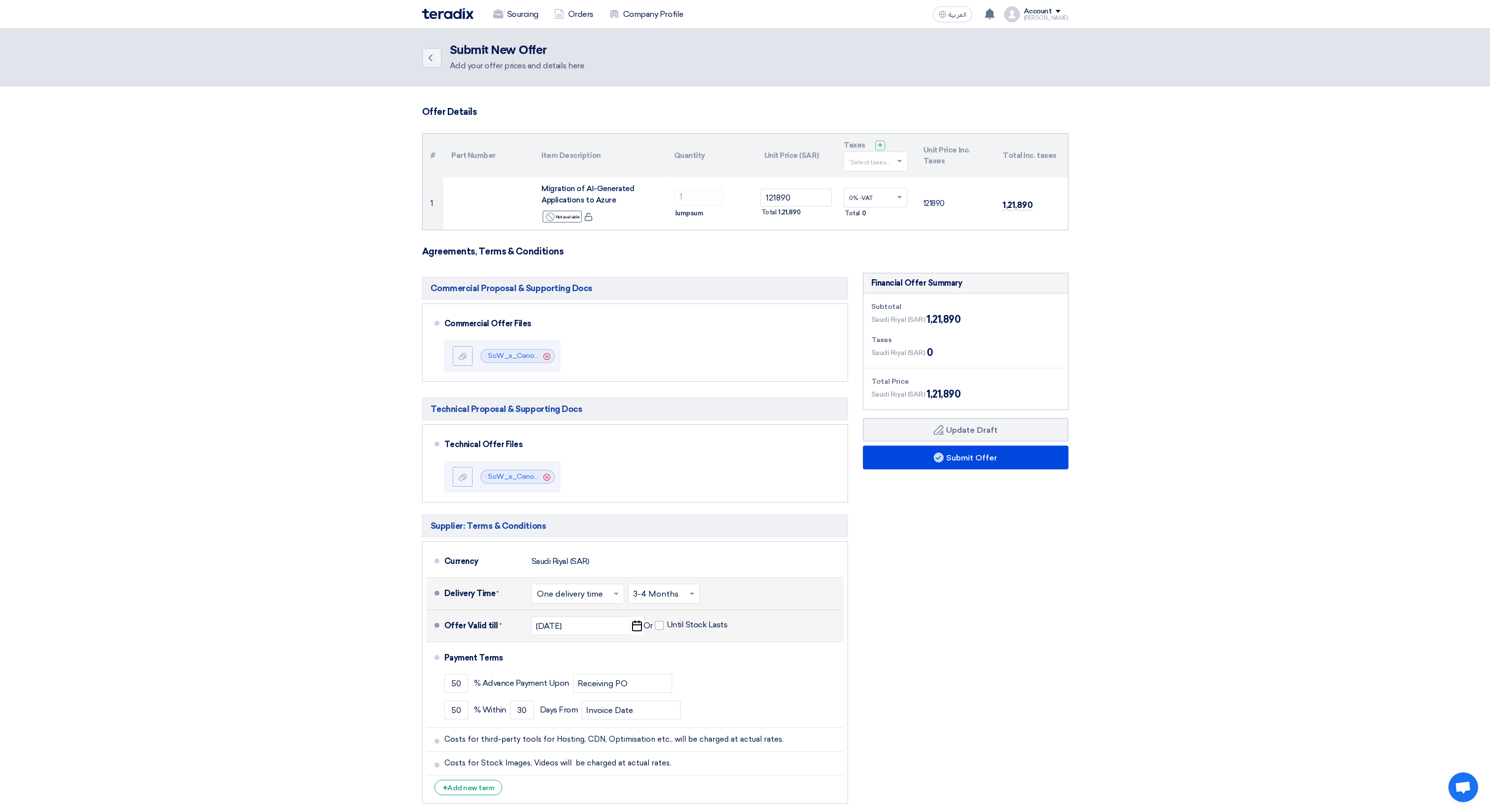
click at [395, 231] on section "Offer Details # Part Number Item Description Quantity Unit Price (SAR) Taxes + …" at bounding box center [745, 463] width 1490 height 754
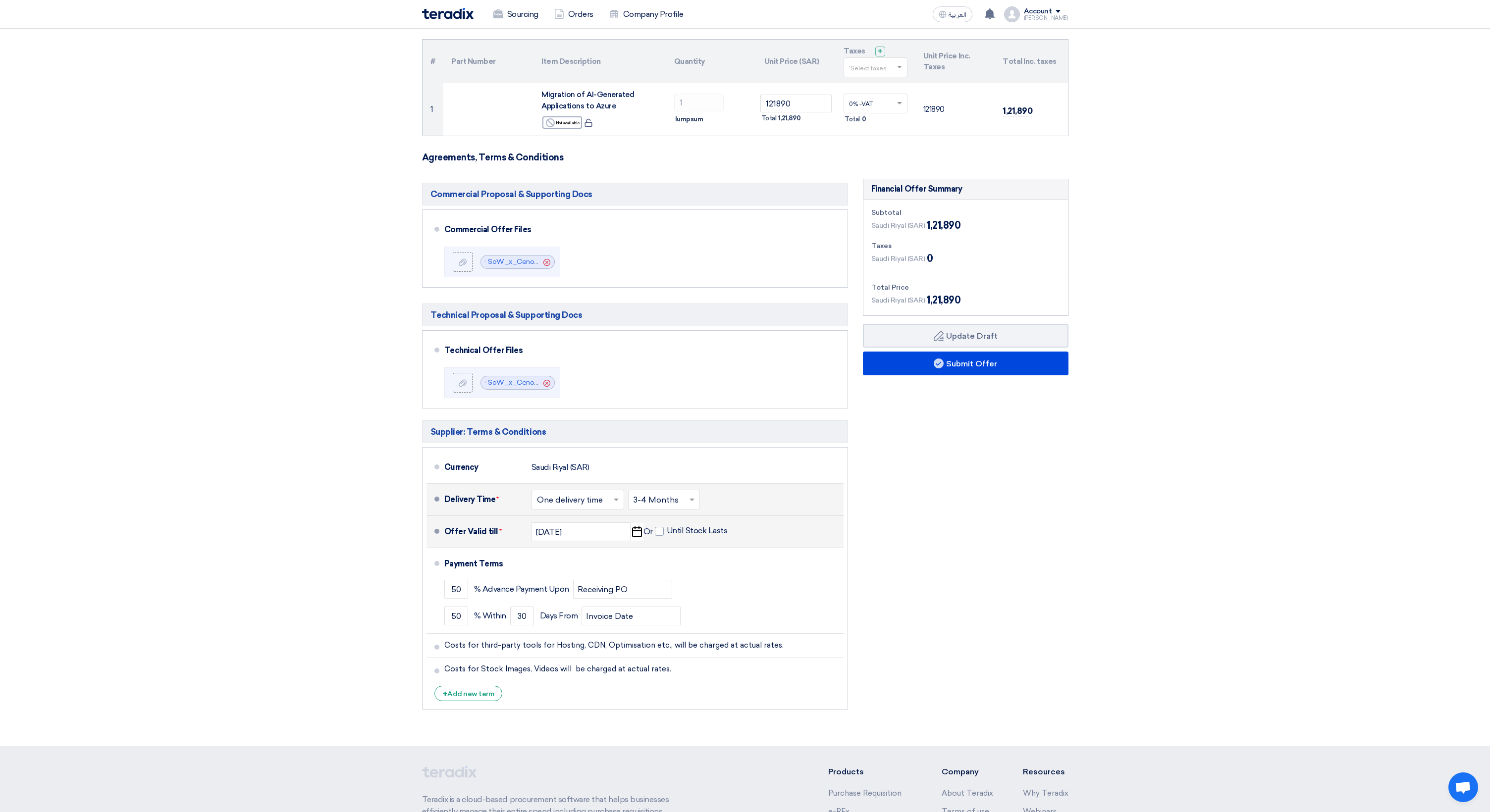
scroll to position [86, 0]
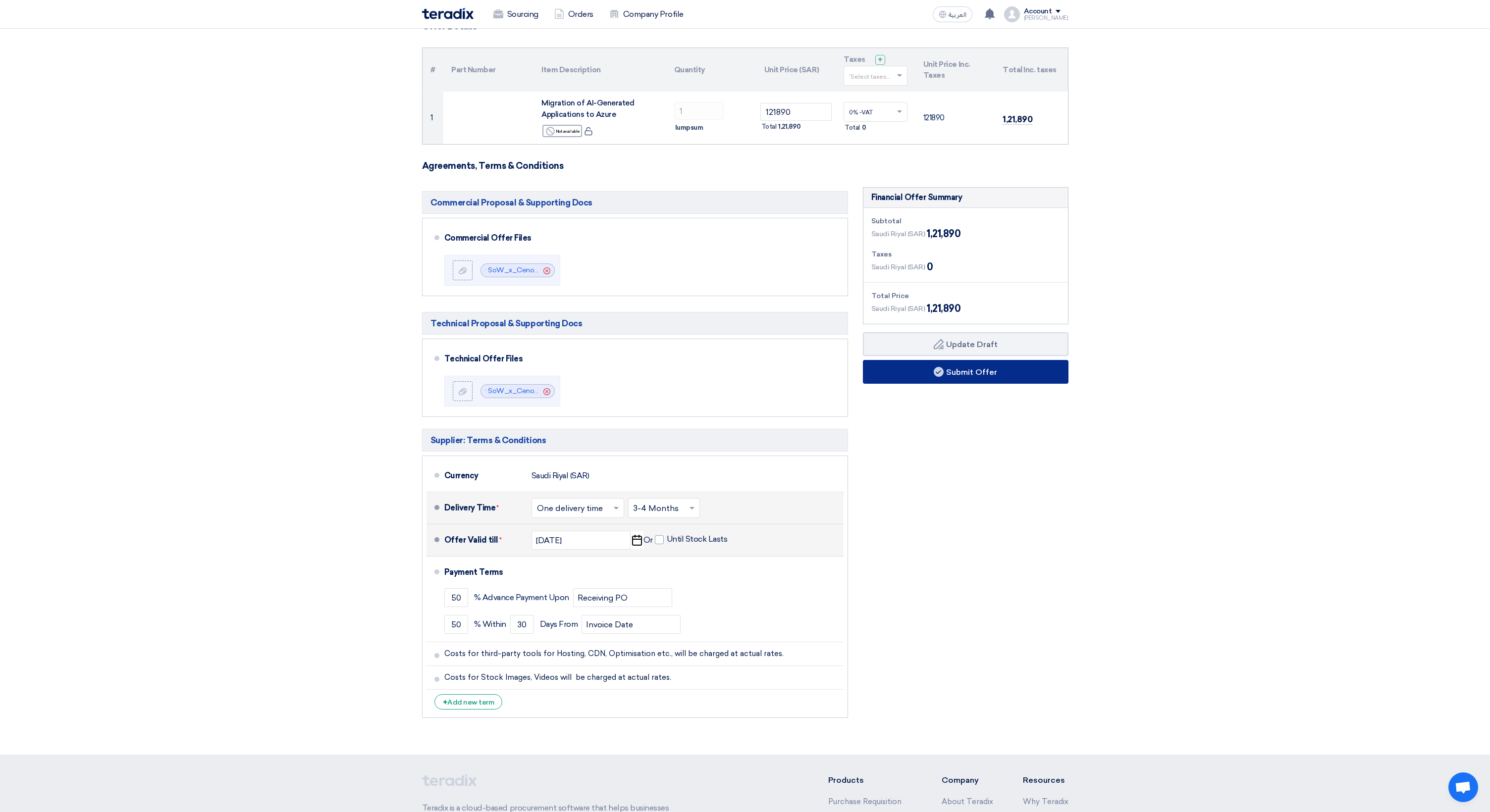
click at [995, 378] on button "Submit Offer" at bounding box center [966, 372] width 206 height 24
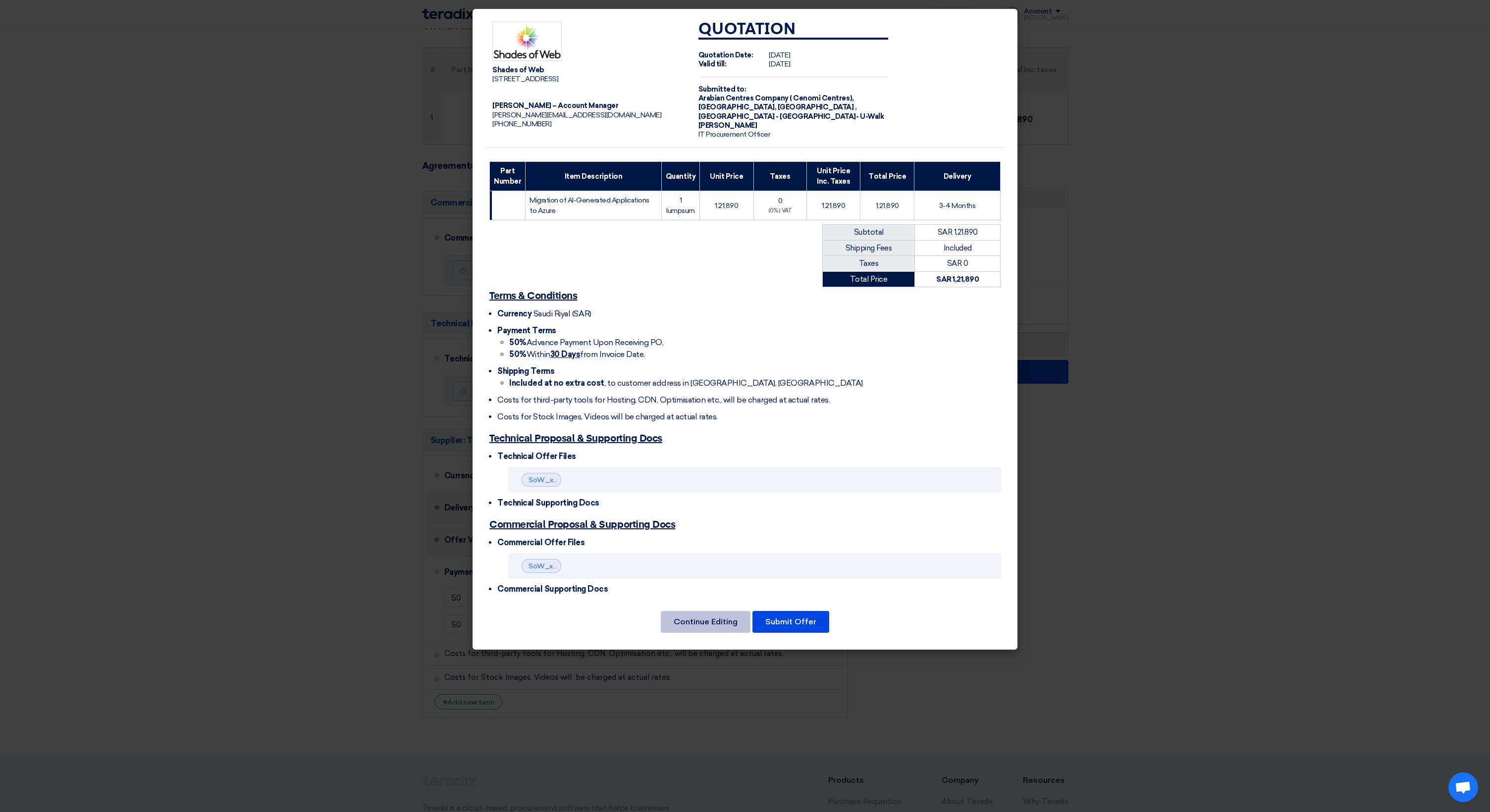
click at [726, 613] on button "Continue Editing" at bounding box center [706, 622] width 89 height 22
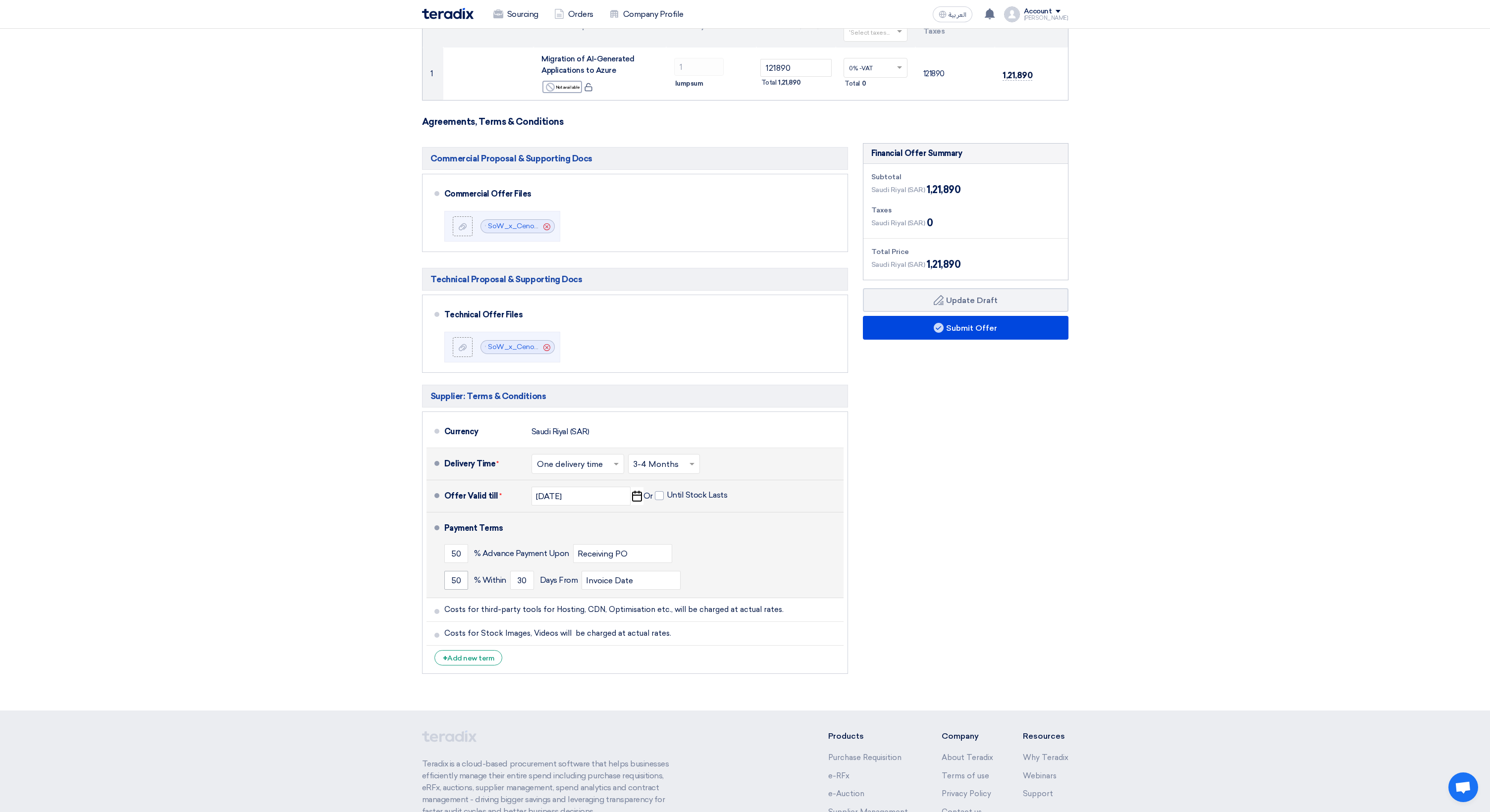
scroll to position [131, 0]
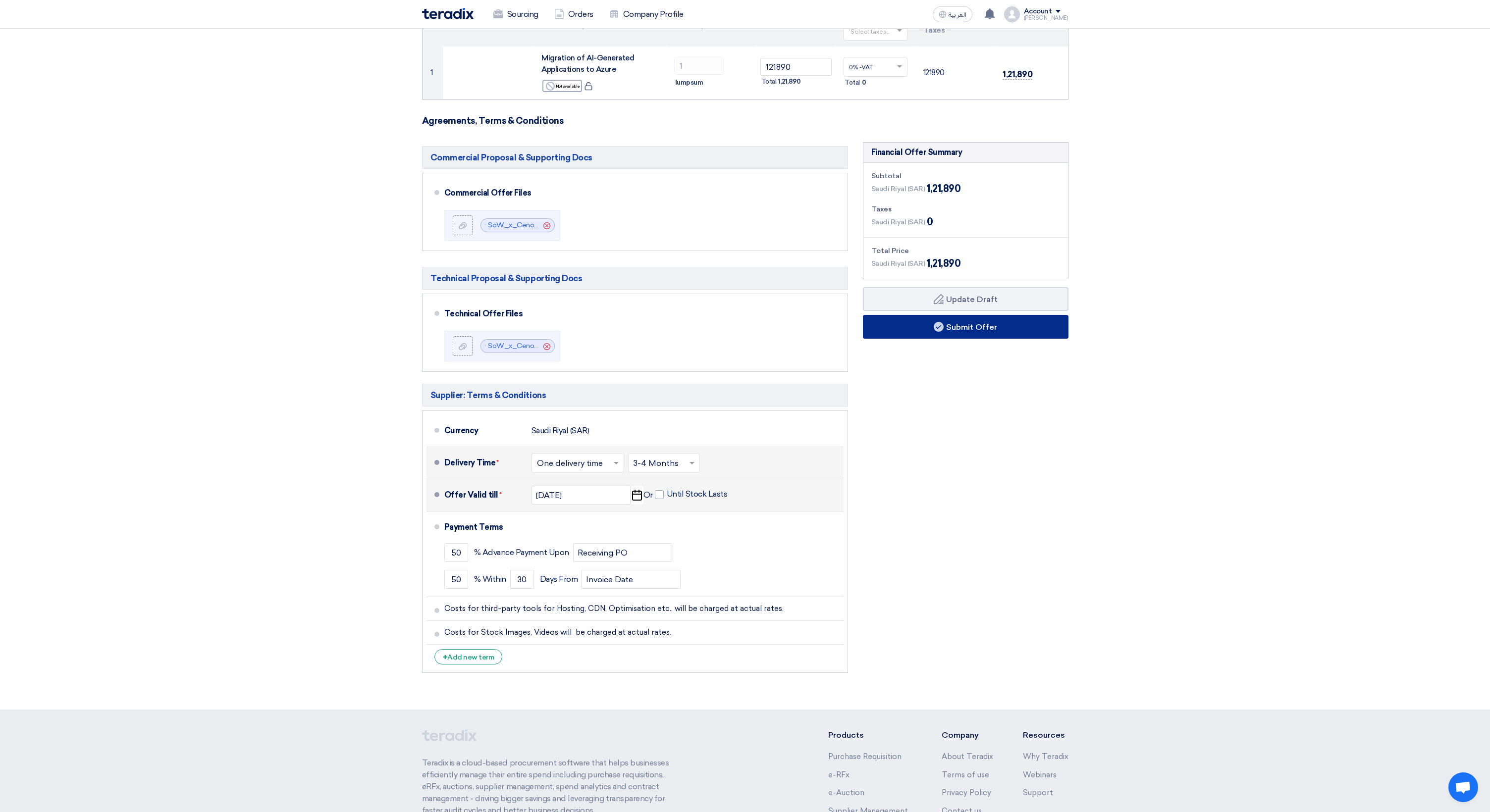
click at [987, 333] on button "Submit Offer" at bounding box center [966, 326] width 206 height 24
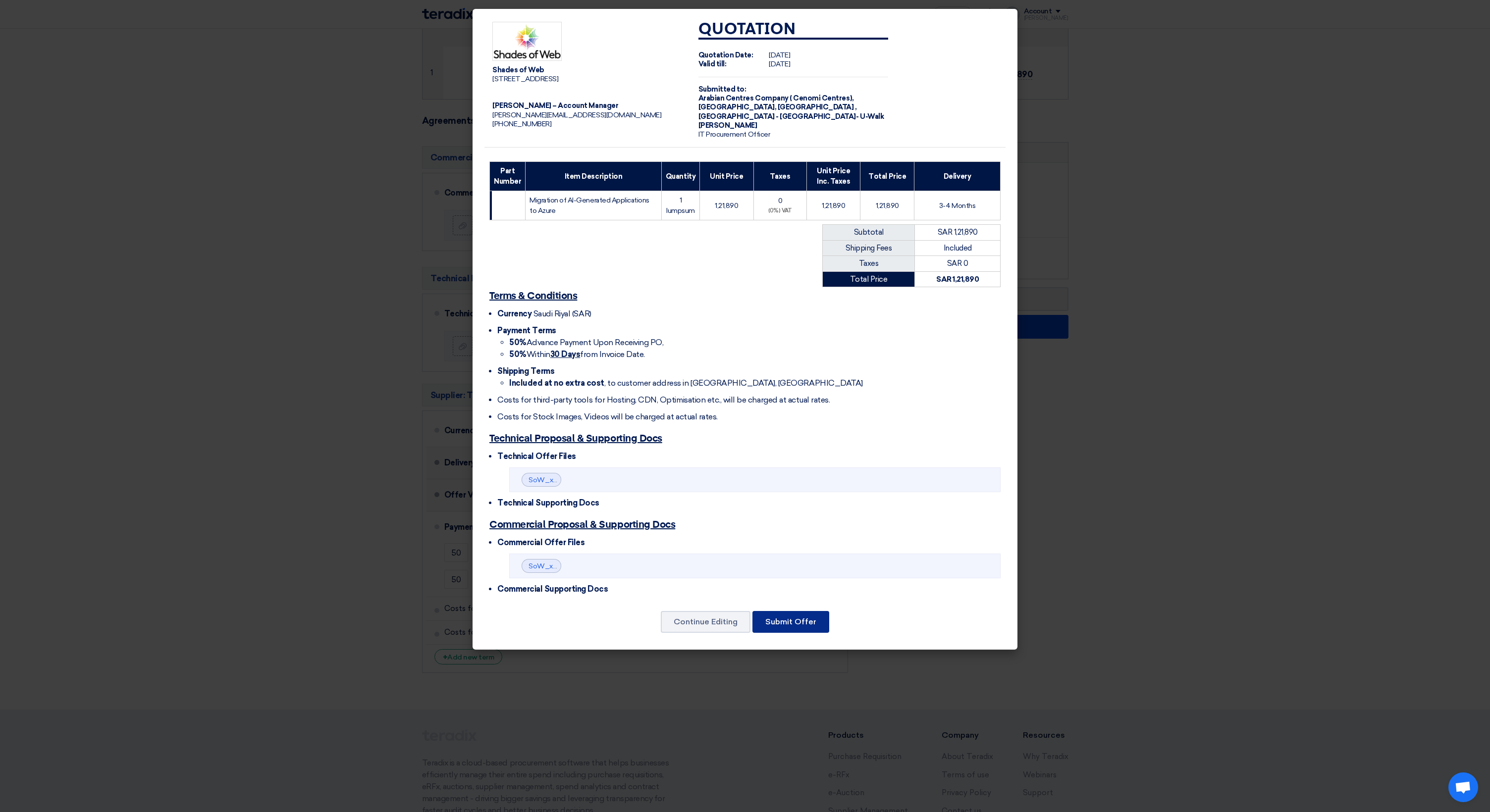
click at [798, 618] on button "Submit Offer" at bounding box center [791, 622] width 77 height 22
